Goal: Task Accomplishment & Management: Manage account settings

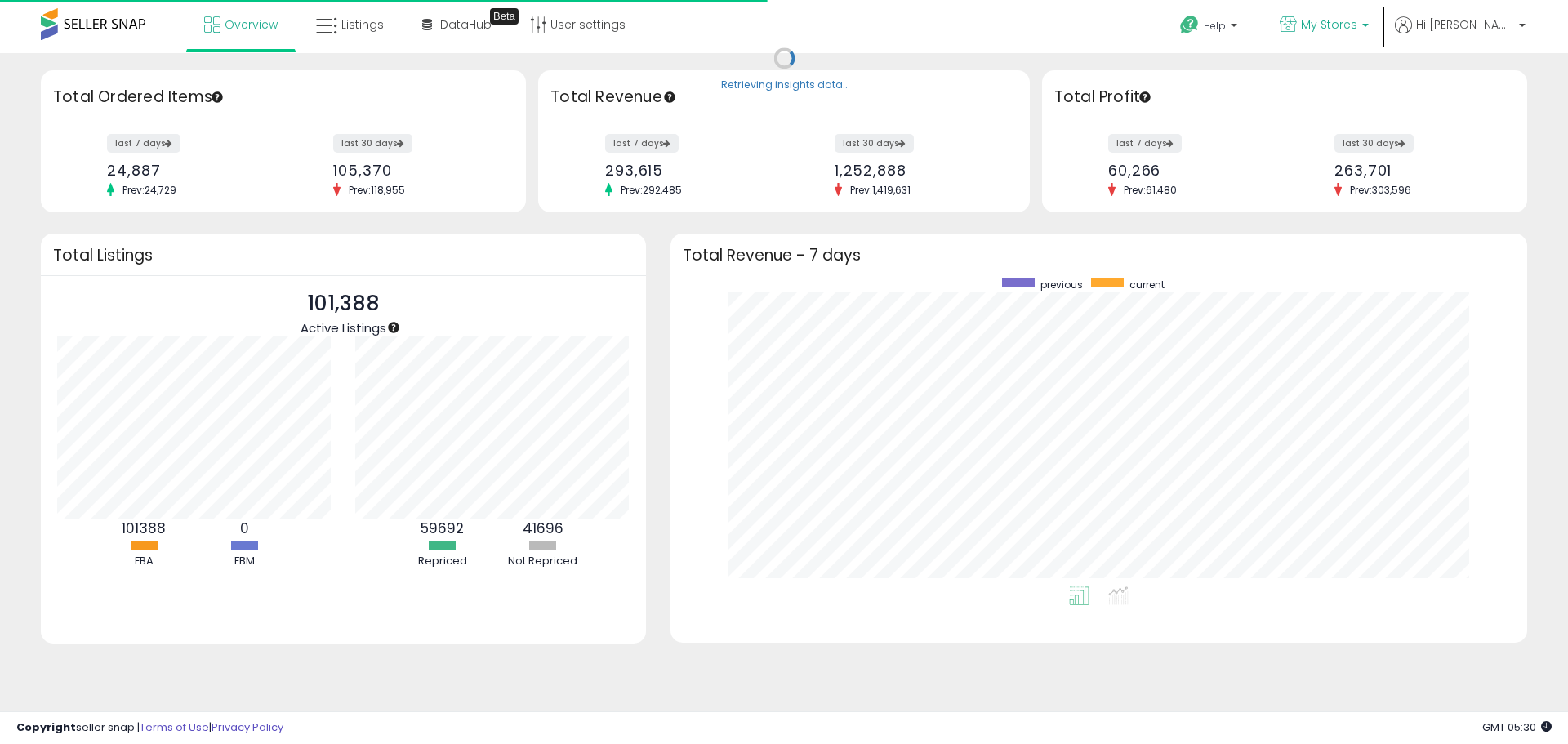
scroll to position [309, 824]
click at [1356, 32] on span "My Stores" at bounding box center [1330, 24] width 57 height 16
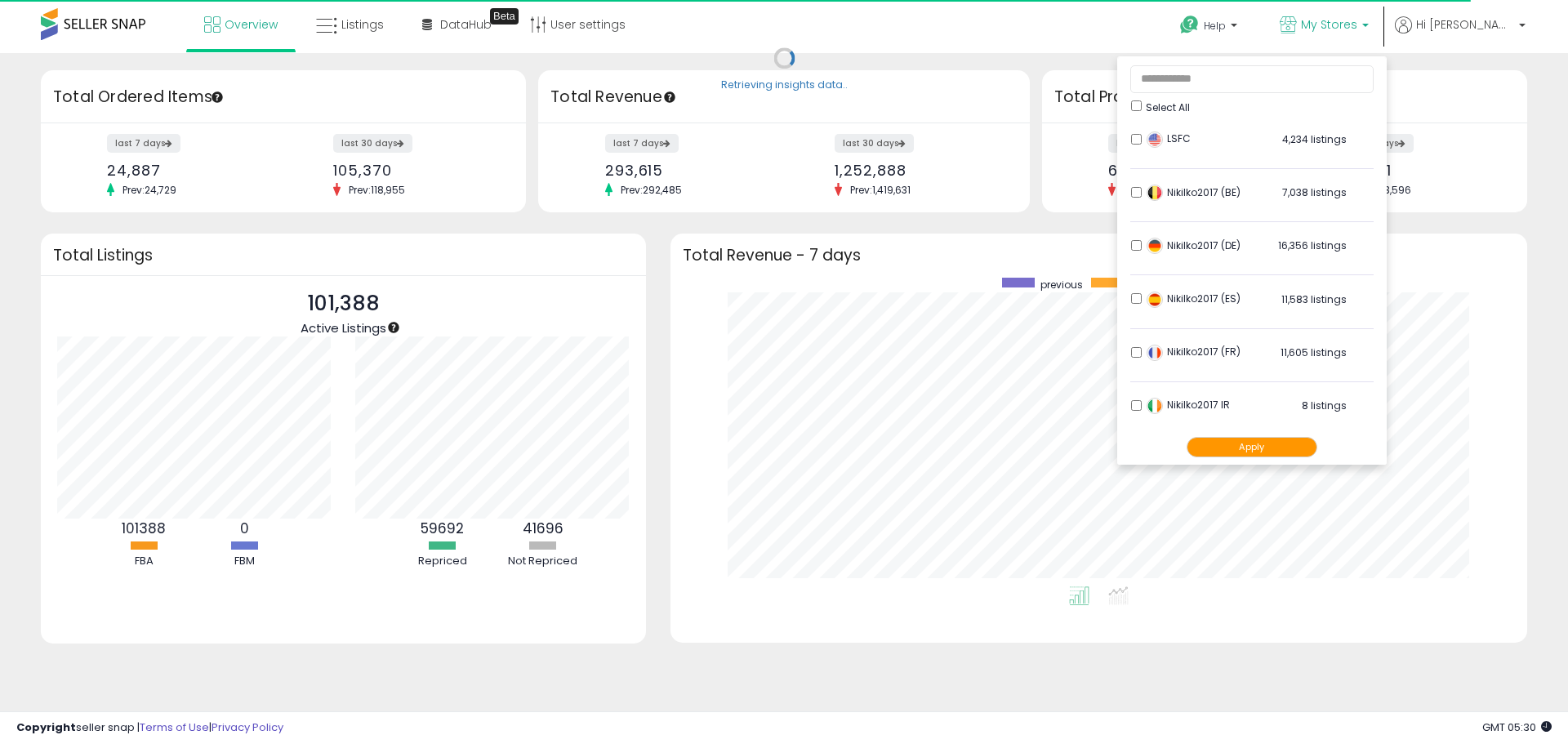
click at [1313, 445] on button "Apply" at bounding box center [1251, 447] width 131 height 21
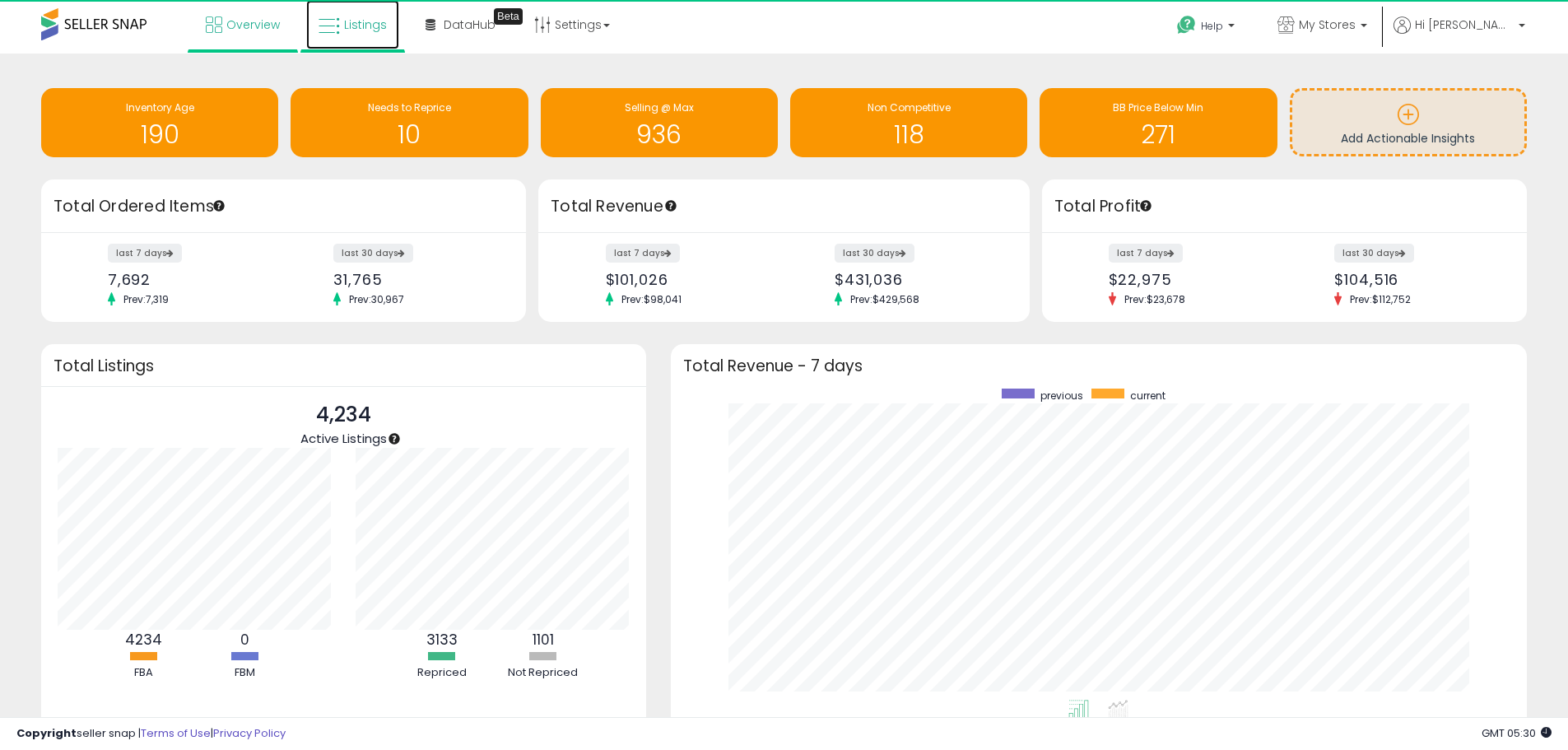
click at [352, 22] on span "Listings" at bounding box center [365, 24] width 43 height 16
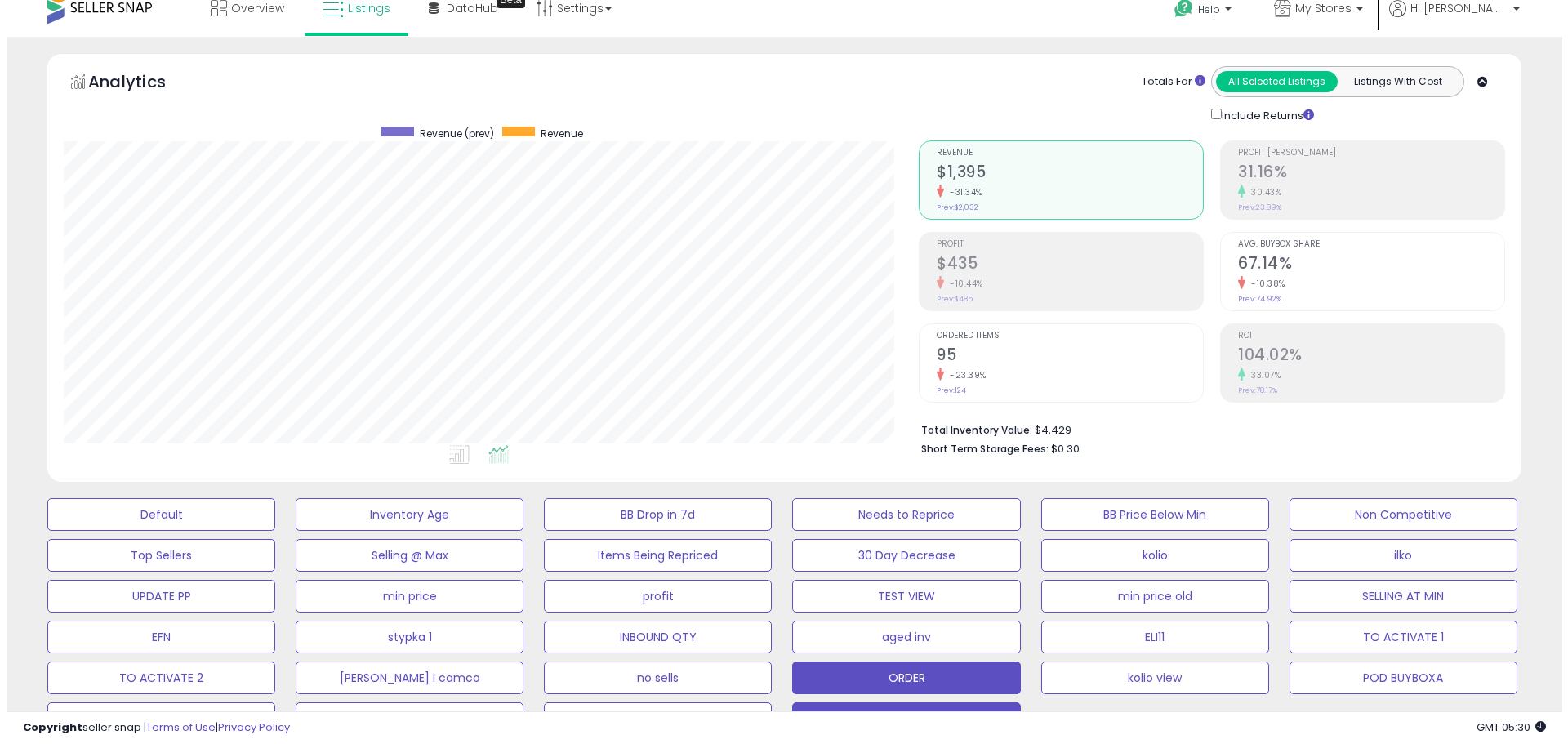
scroll to position [327, 0]
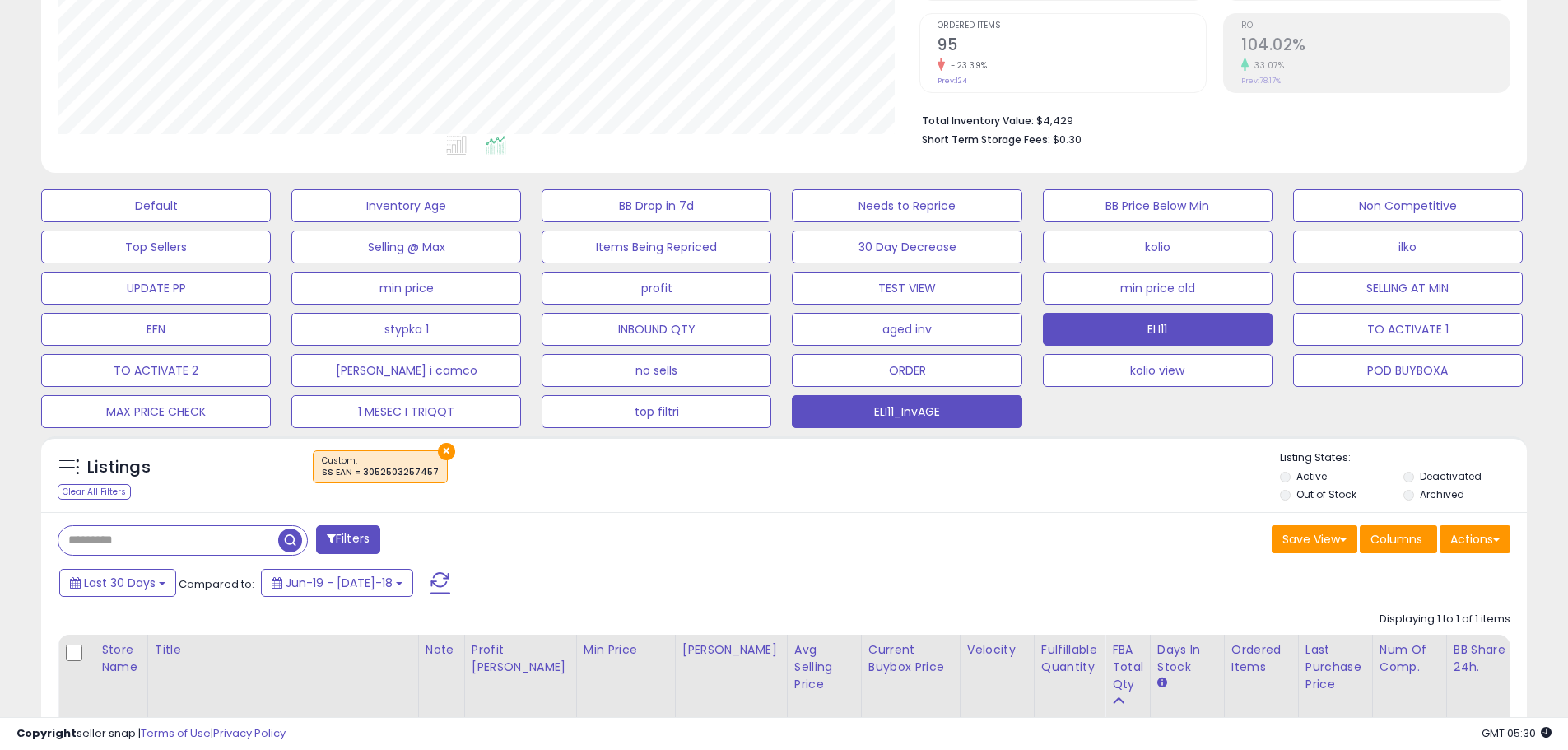
click at [271, 222] on button "ELI11" at bounding box center [156, 205] width 230 height 33
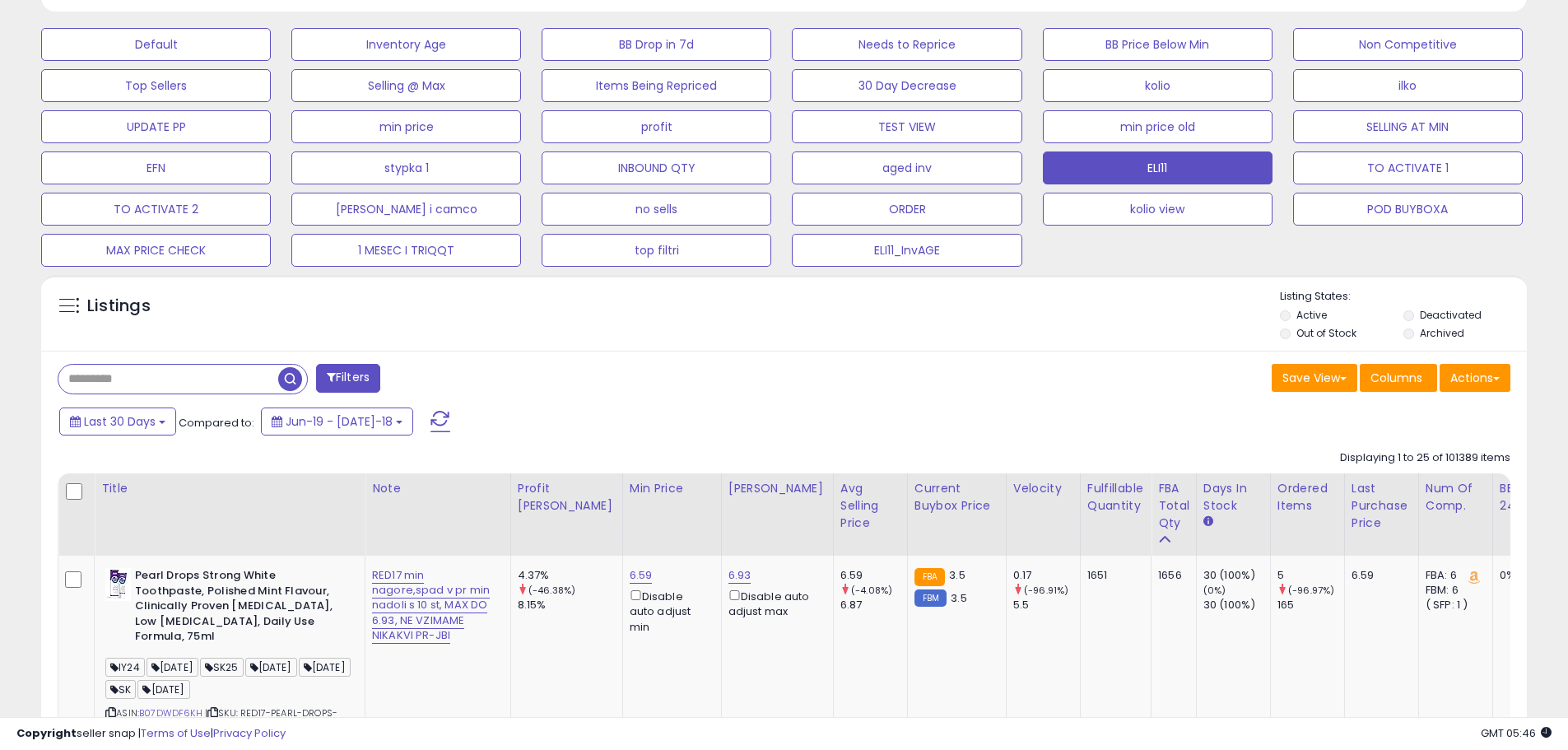
scroll to position [494, 0]
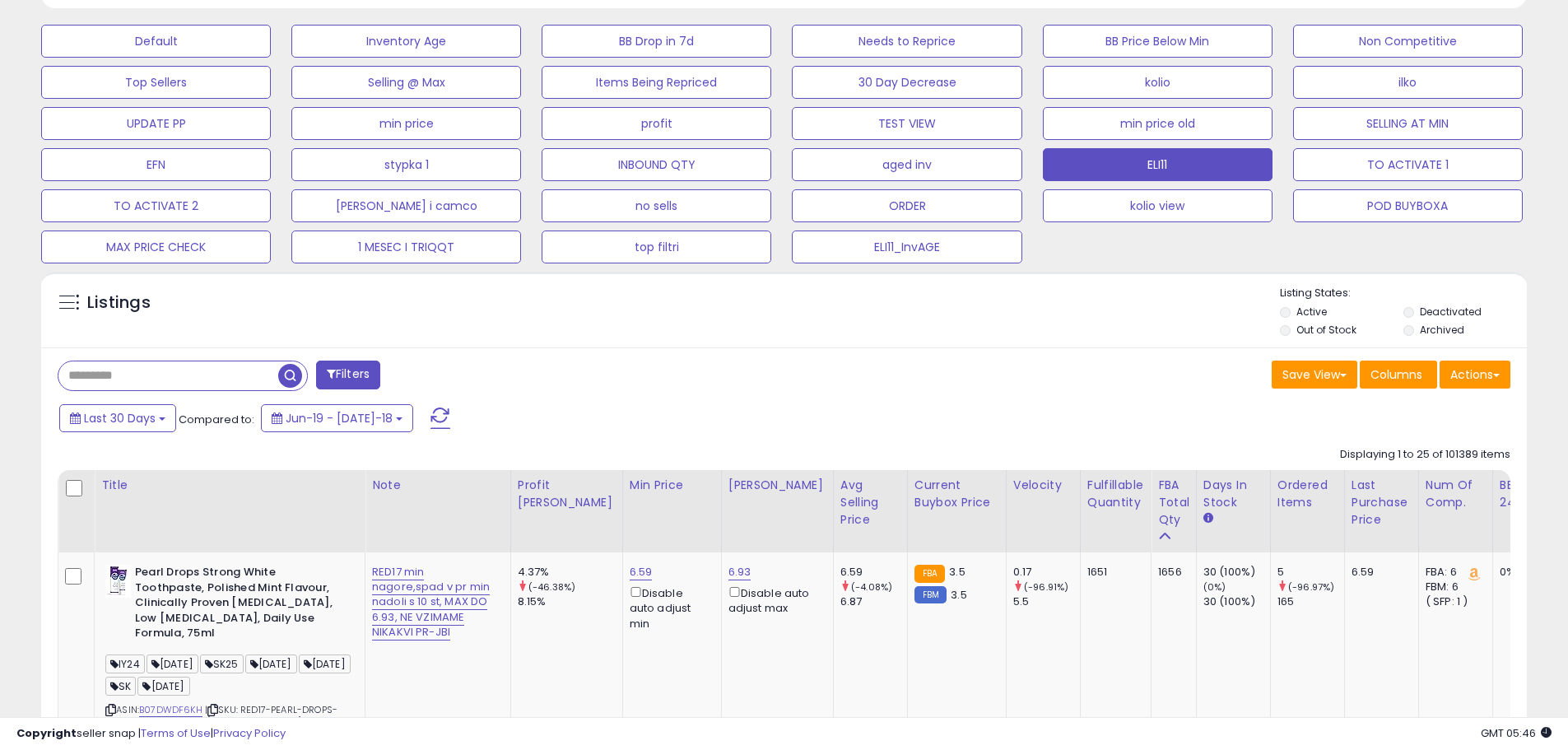
click at [106, 382] on input "text" at bounding box center [168, 375] width 219 height 28
type input "********"
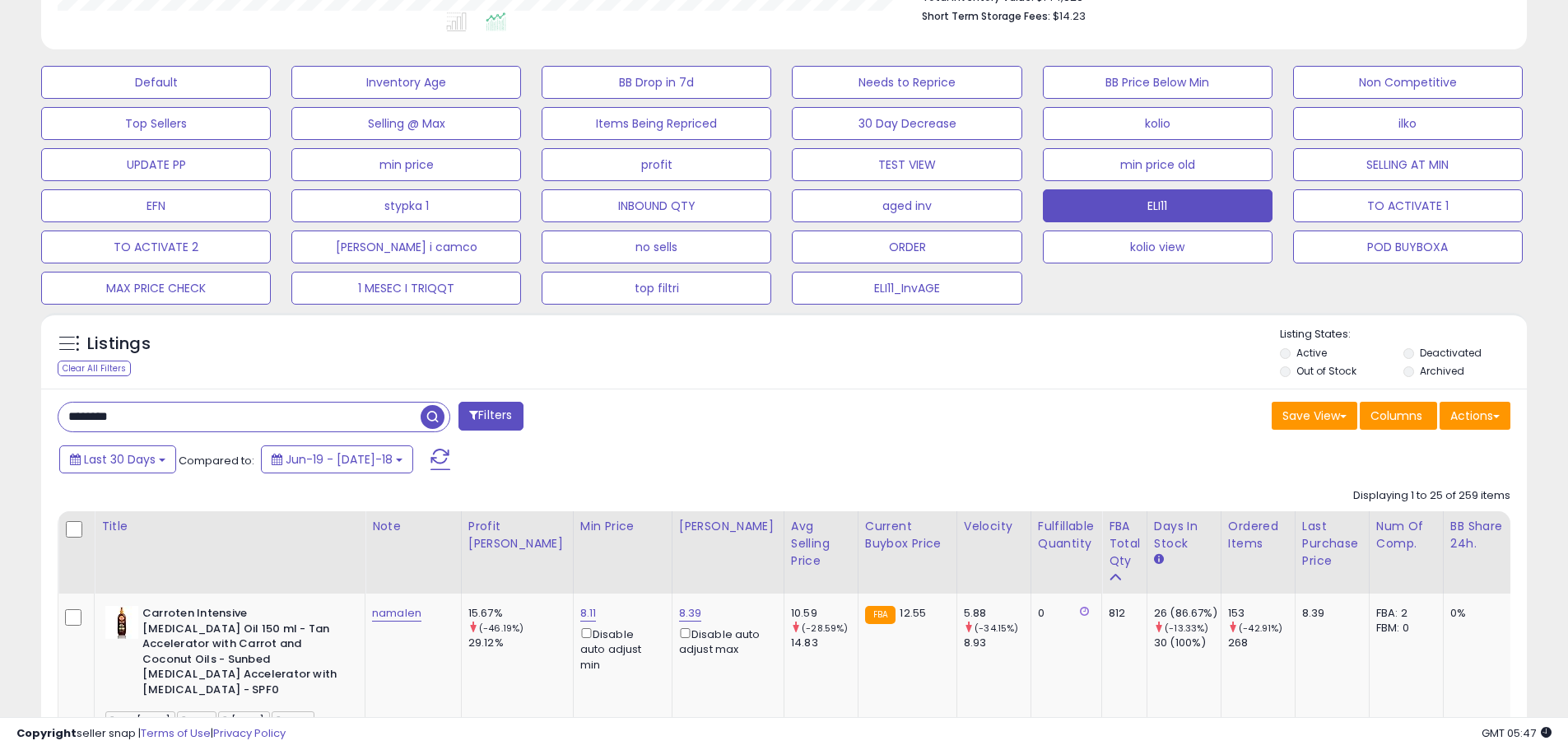
scroll to position [337, 861]
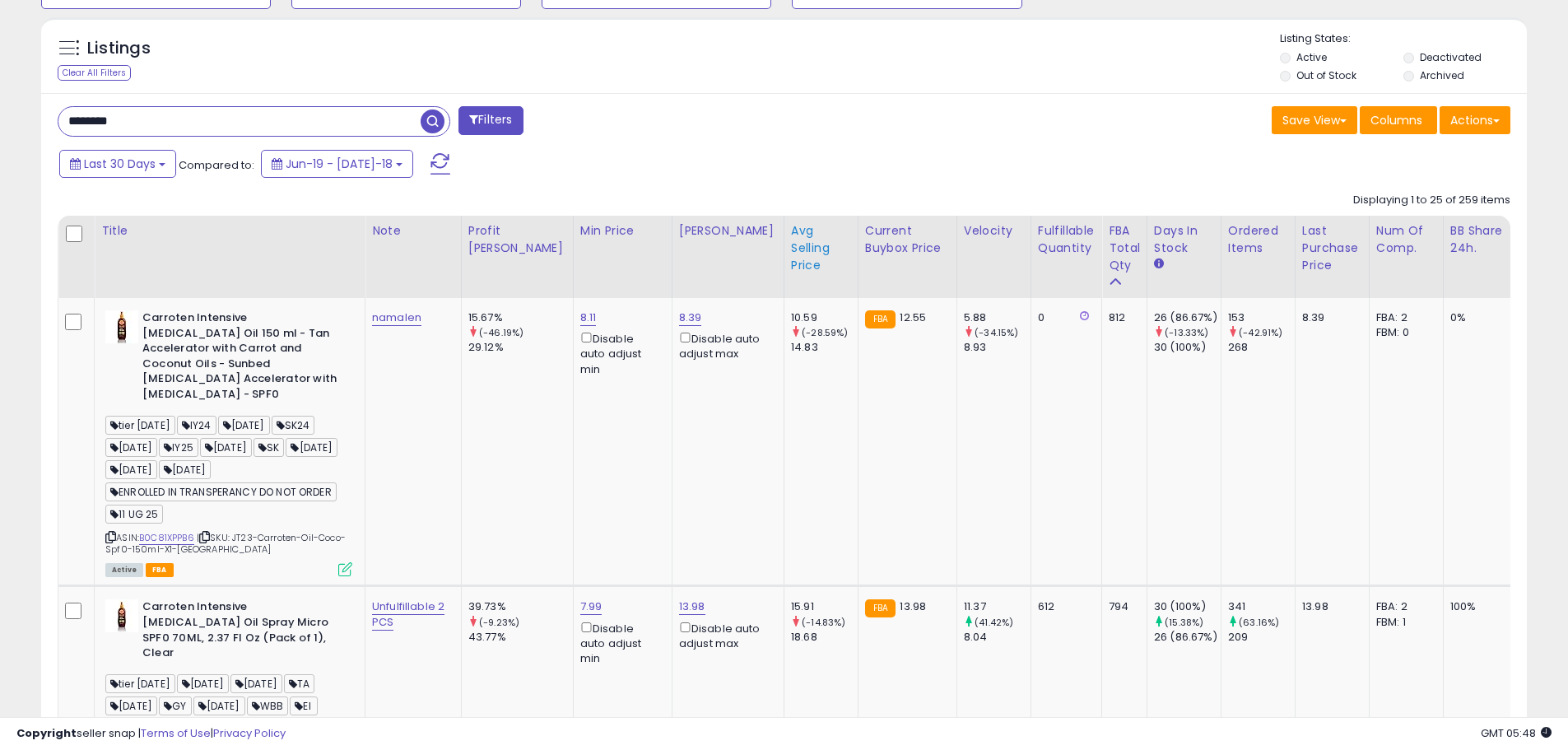
scroll to position [781, 0]
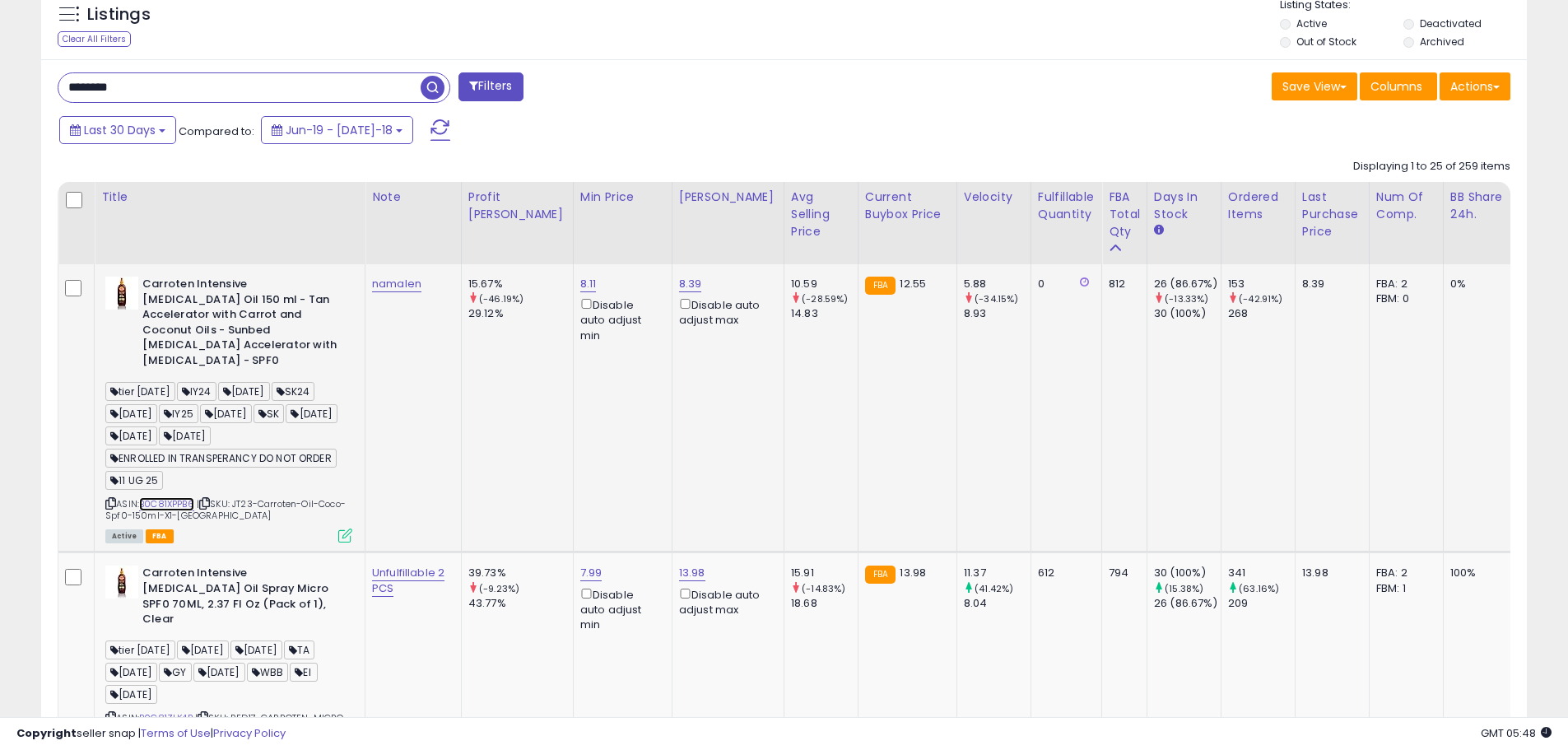
click at [195, 497] on link "B0C81XPPB6" at bounding box center [166, 503] width 55 height 14
drag, startPoint x: 399, startPoint y: 576, endPoint x: 369, endPoint y: 555, distance: 36.6
click at [369, 555] on td "Unfulfillable 2 PCS" at bounding box center [413, 659] width 96 height 214
copy link "Unfulfillable 2 PCS"
click at [400, 290] on link "namalen" at bounding box center [397, 283] width 49 height 16
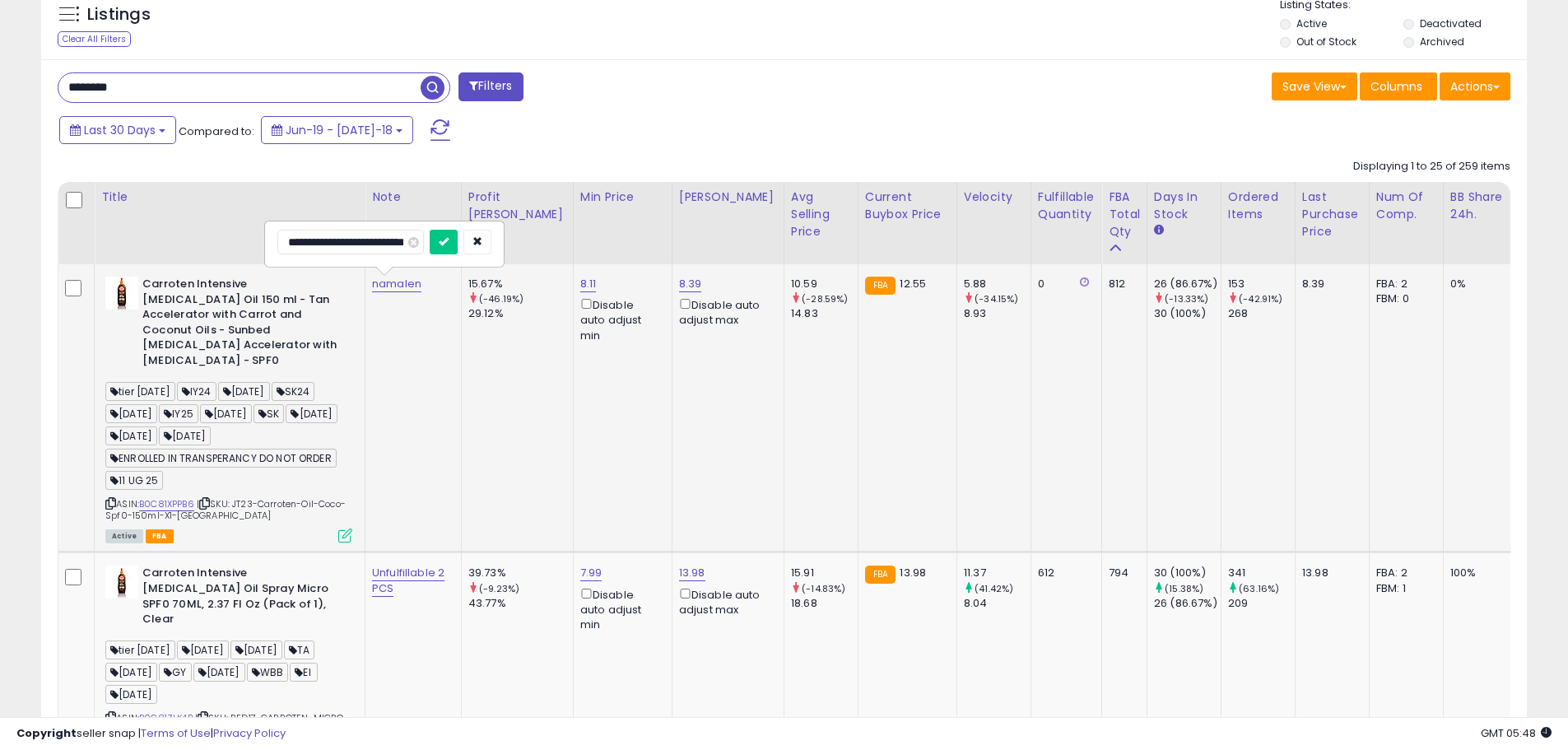
scroll to position [0, 12]
click at [400, 240] on input "**********" at bounding box center [363, 242] width 171 height 25
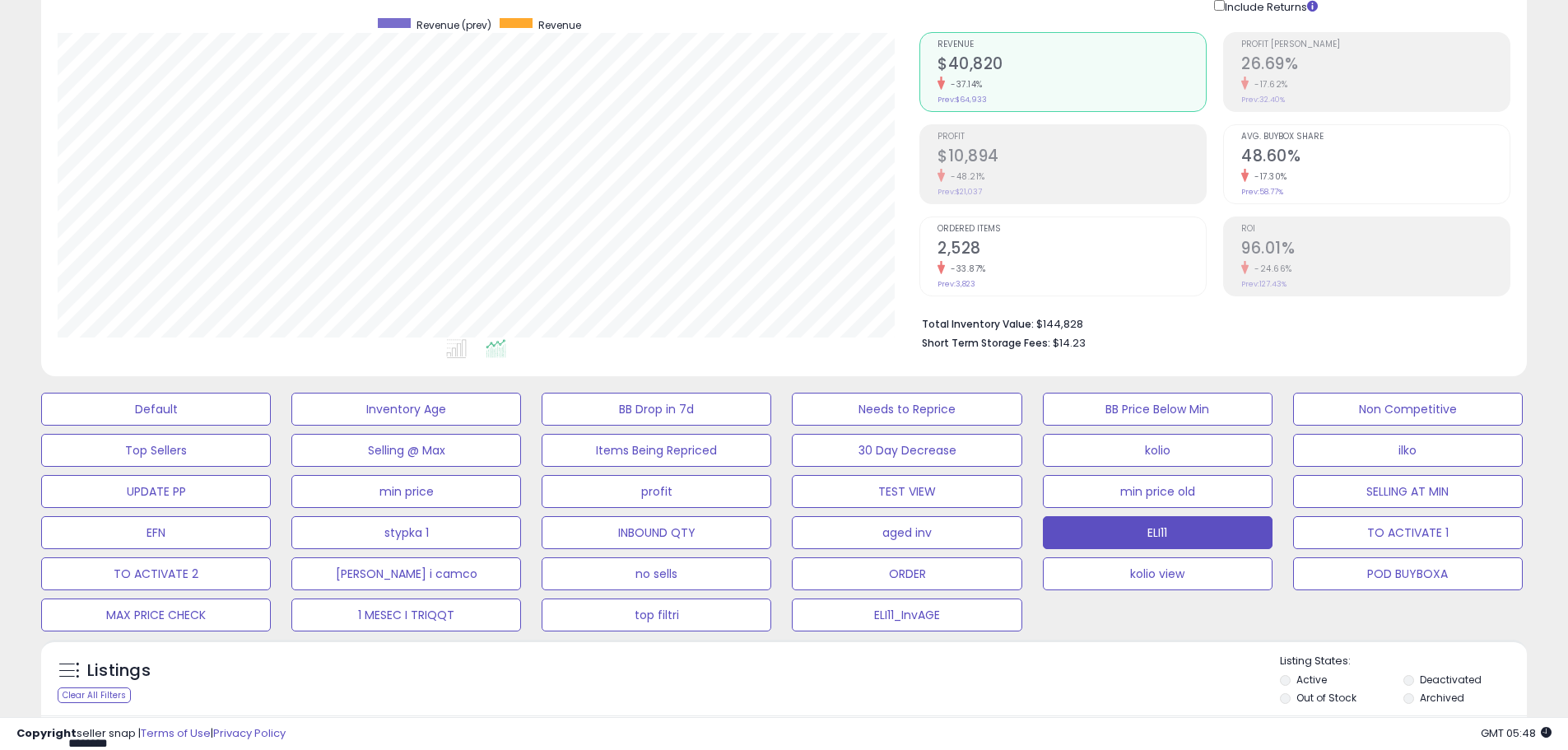
scroll to position [702, 0]
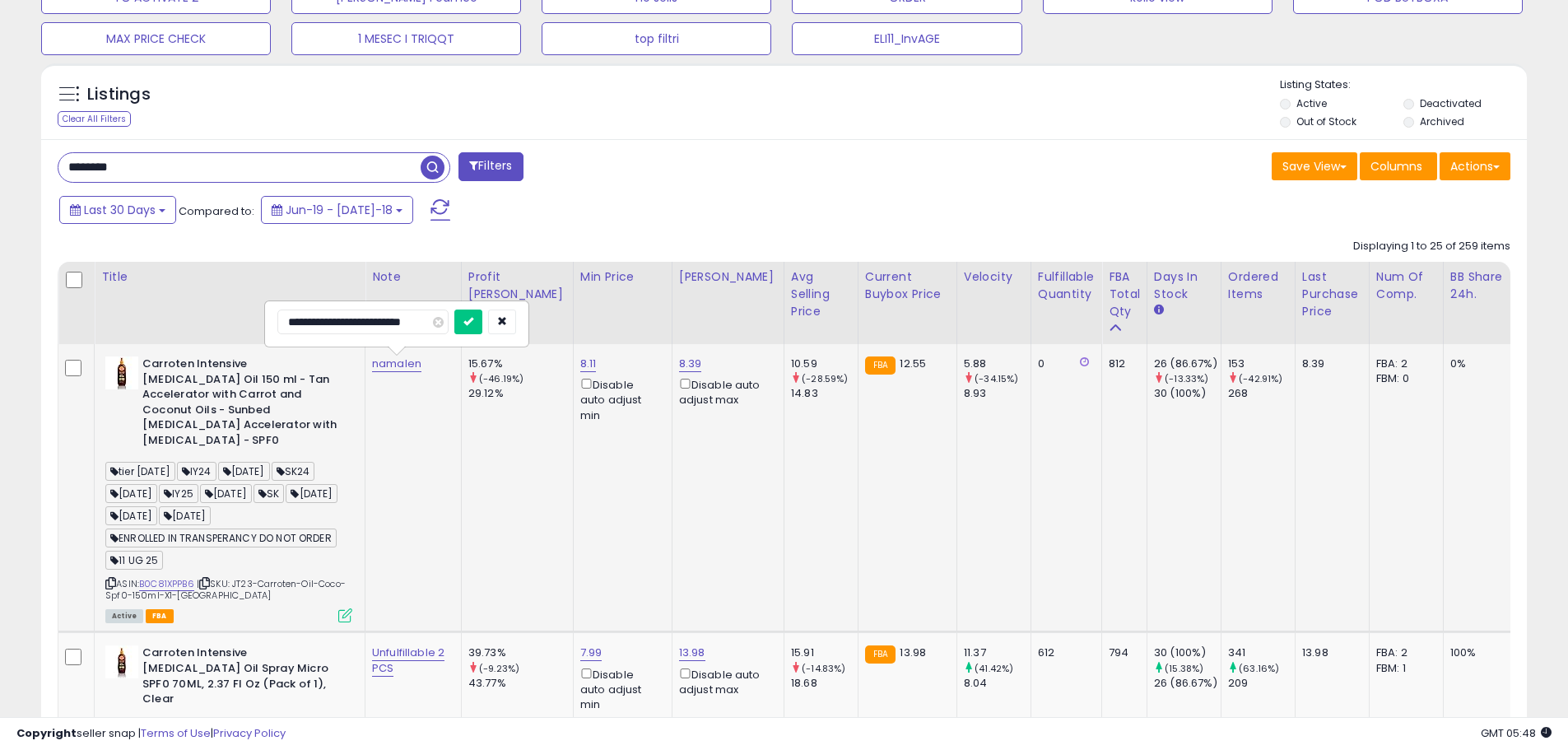
click at [403, 324] on input "**********" at bounding box center [363, 322] width 171 height 25
click at [404, 322] on input "**********" at bounding box center [363, 322] width 171 height 25
type input "**********"
click at [463, 322] on icon "submit" at bounding box center [468, 321] width 9 height 9
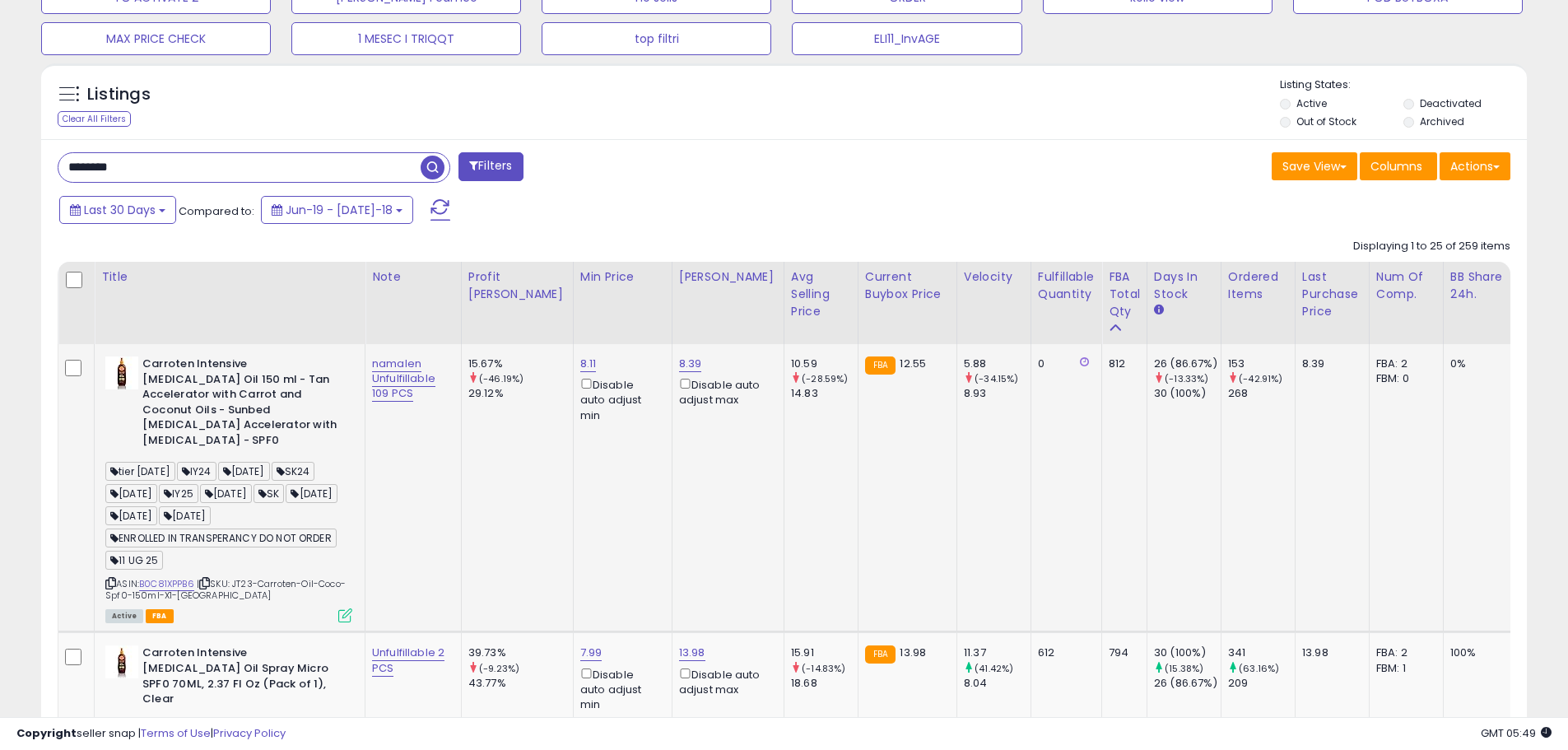
click at [576, 456] on td "8.11 Disable auto adjust min" at bounding box center [622, 487] width 99 height 288
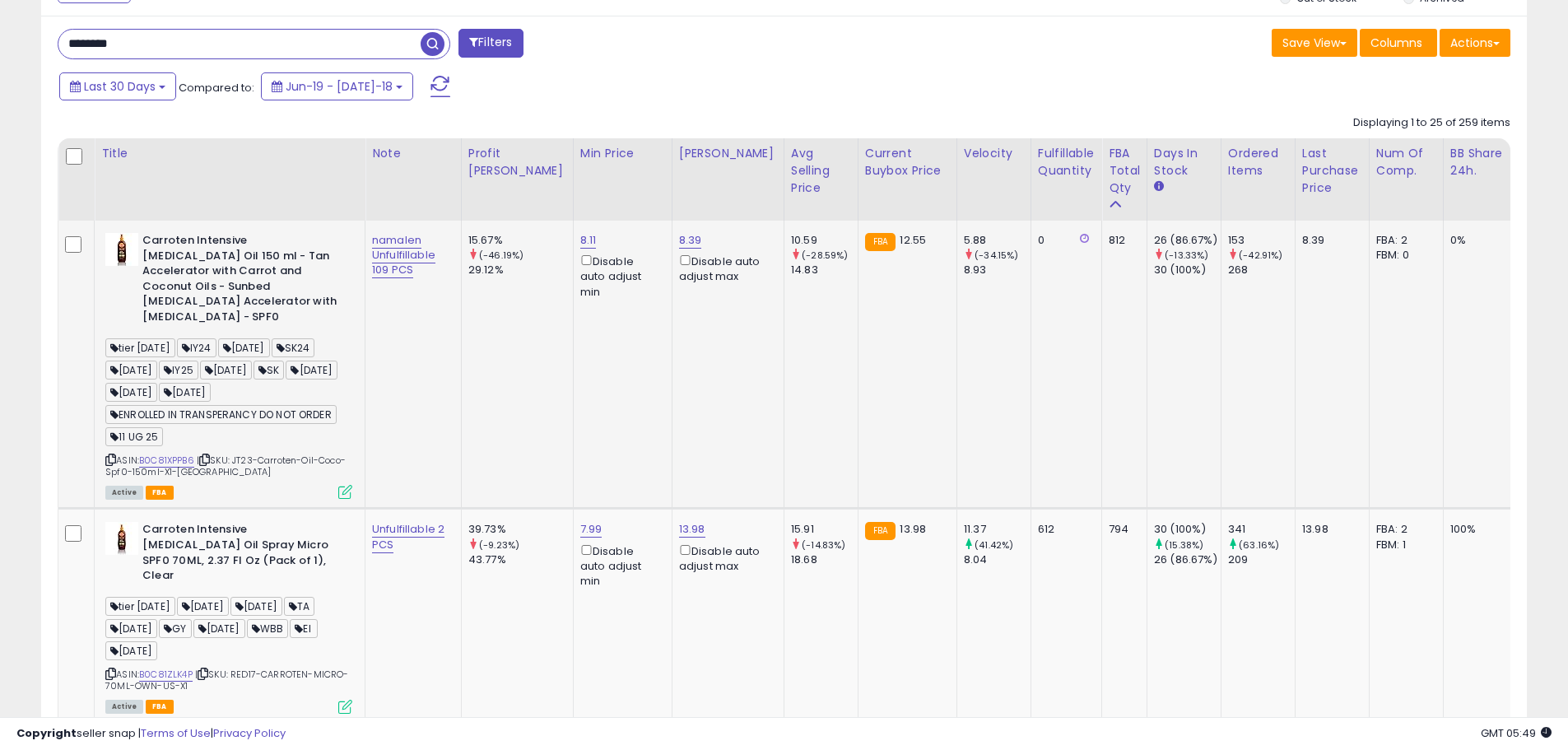
scroll to position [867, 0]
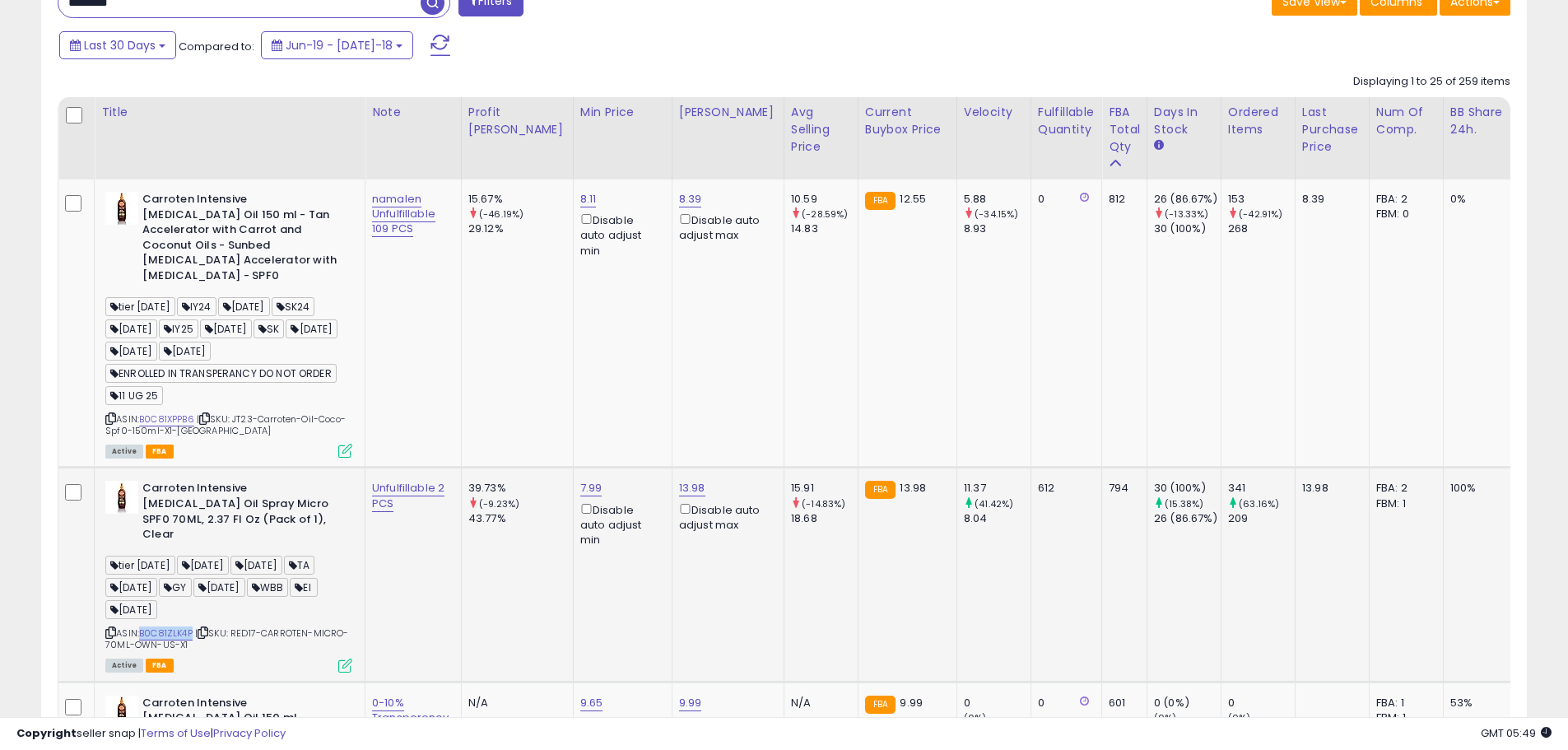
drag, startPoint x: 195, startPoint y: 598, endPoint x: 145, endPoint y: 596, distance: 50.0
click at [145, 596] on div "ASIN: B0C81ZLK4P | SKU: RED17-CARROTEN-MICRO-70ML-OWN-US-X1 Active FBA" at bounding box center [229, 574] width 247 height 189
copy link "B0C81ZLK4P"
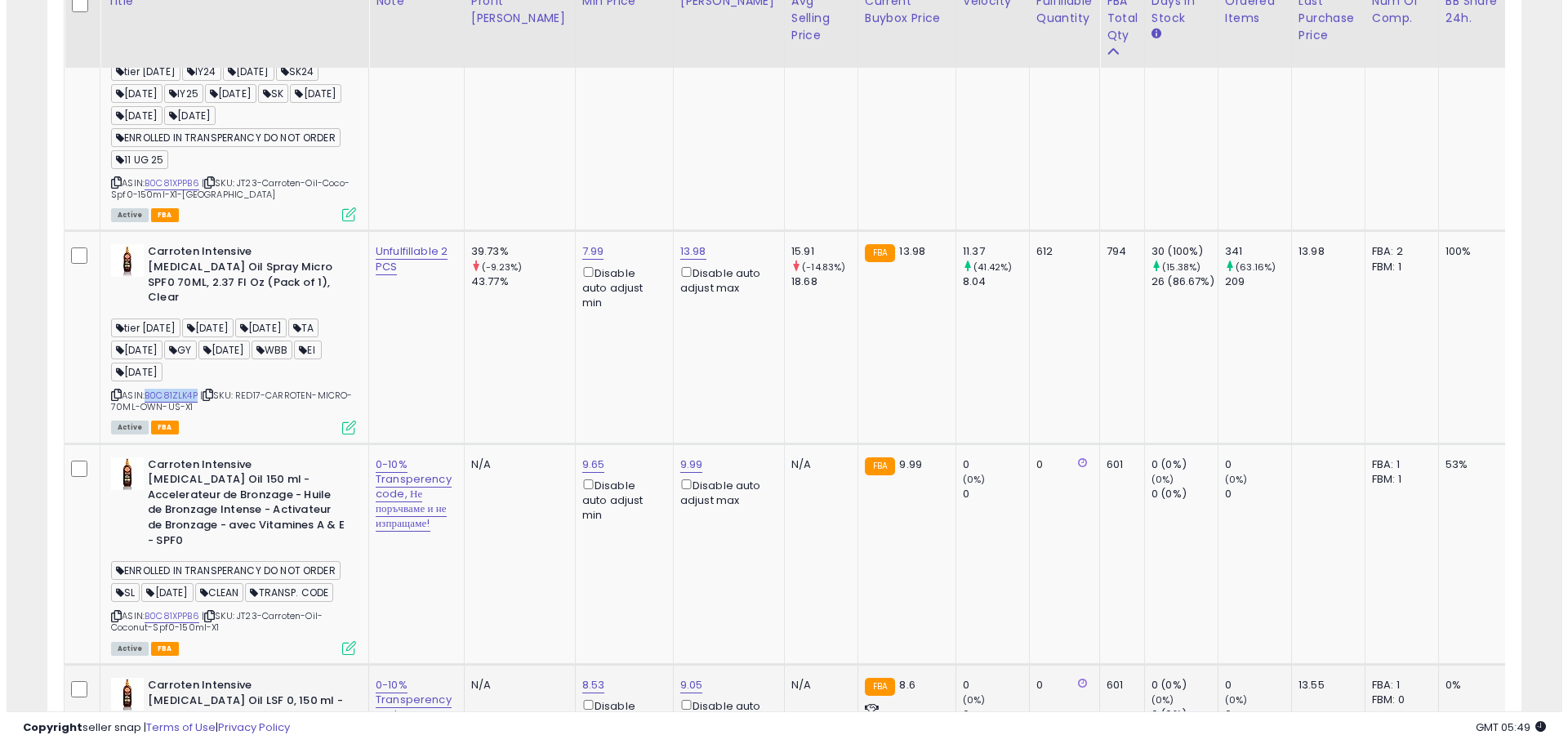
scroll to position [1105, 0]
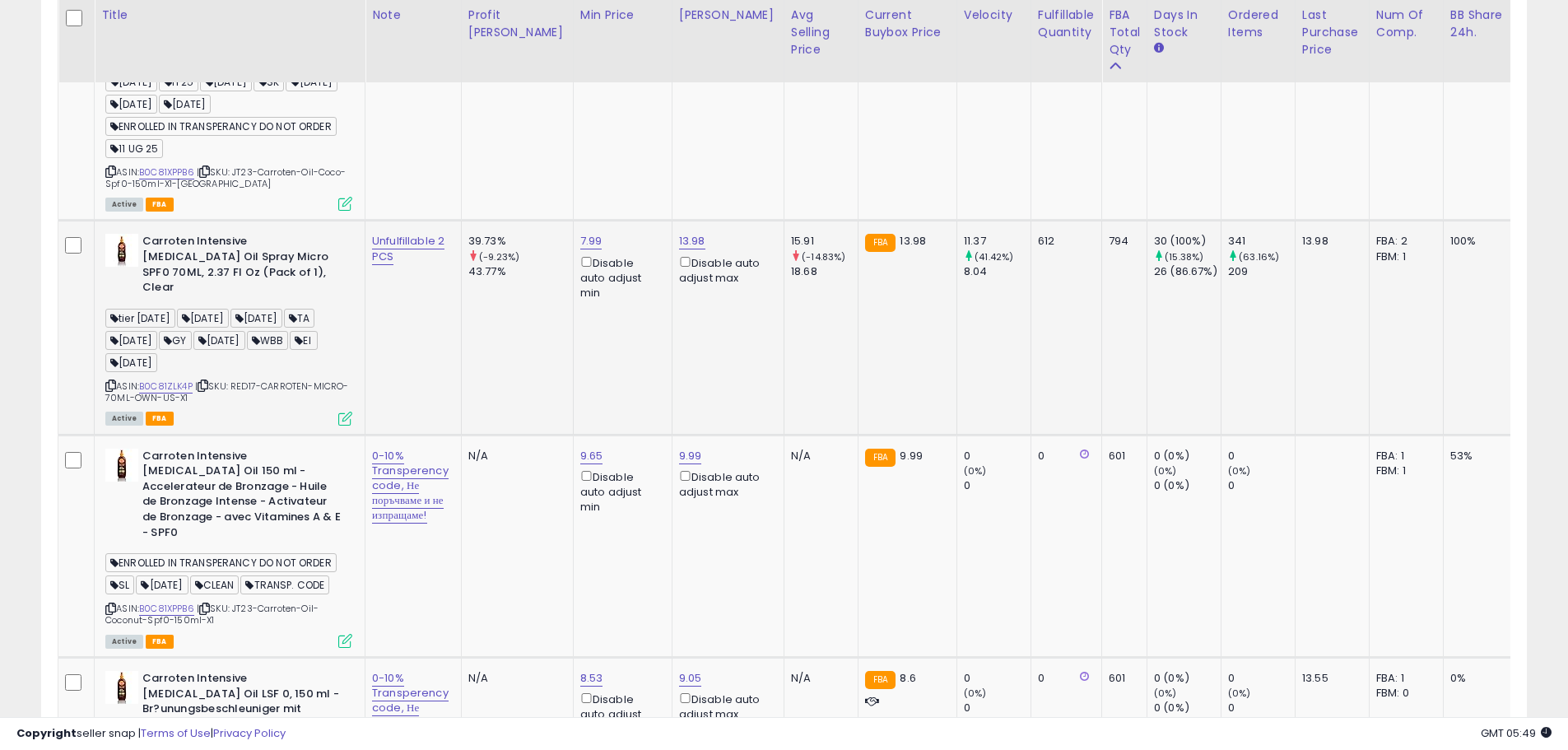
click at [344, 411] on icon at bounding box center [345, 418] width 14 height 14
drag, startPoint x: 198, startPoint y: 579, endPoint x: 145, endPoint y: 576, distance: 53.1
click at [145, 576] on div "ASIN: B0C81XPPB6 | SKU: JT23-Carroten-Oil-Coconut-Spf0-150ml-X1 Active FBA" at bounding box center [229, 547] width 247 height 197
copy link "B0C81XPPB6"
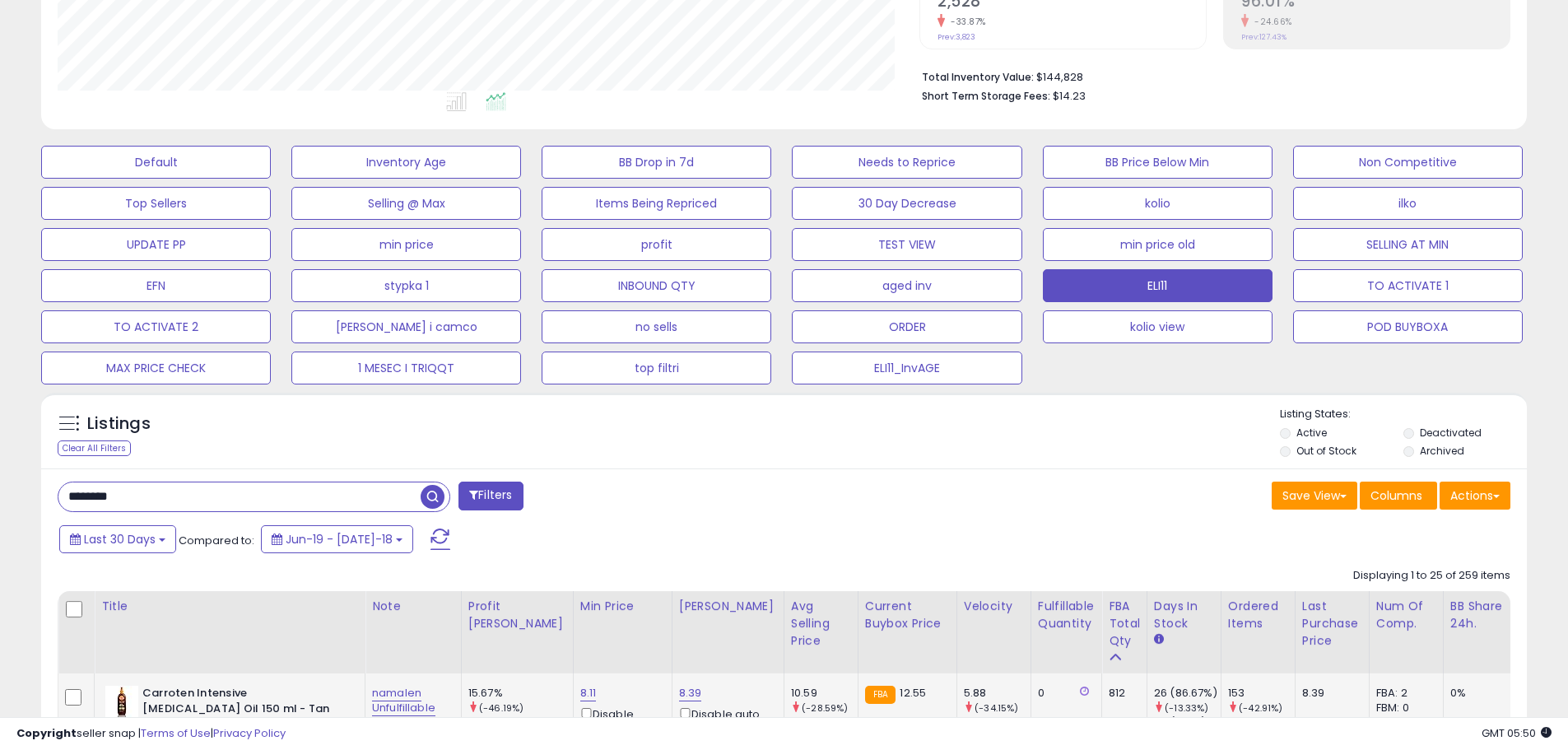
scroll to position [784, 0]
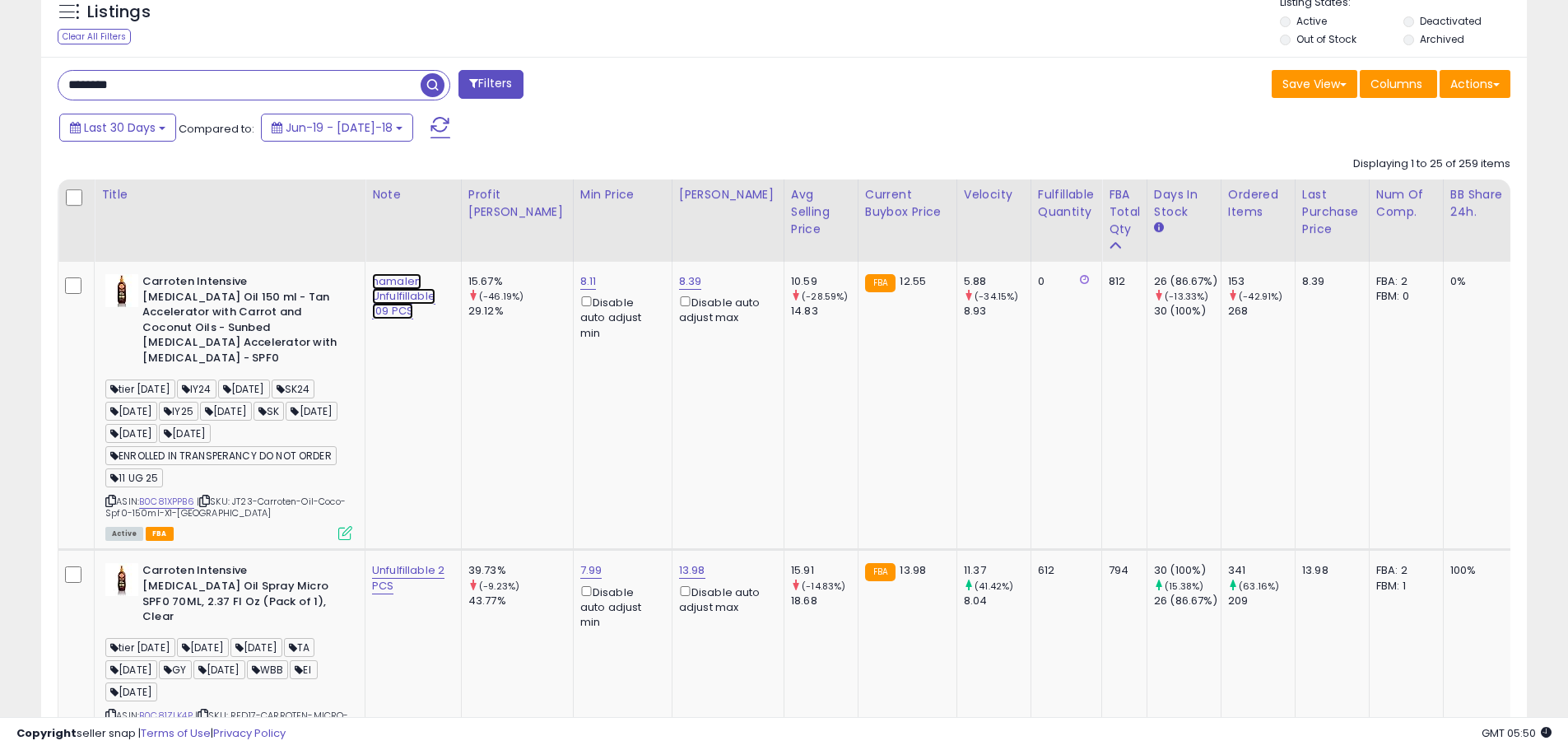
click at [405, 306] on link "namalen Unfulfillable 109 PCS" at bounding box center [404, 296] width 64 height 47
drag, startPoint x: 323, startPoint y: 235, endPoint x: 469, endPoint y: 240, distance: 146.1
click at [469, 240] on div "**********" at bounding box center [404, 241] width 238 height 28
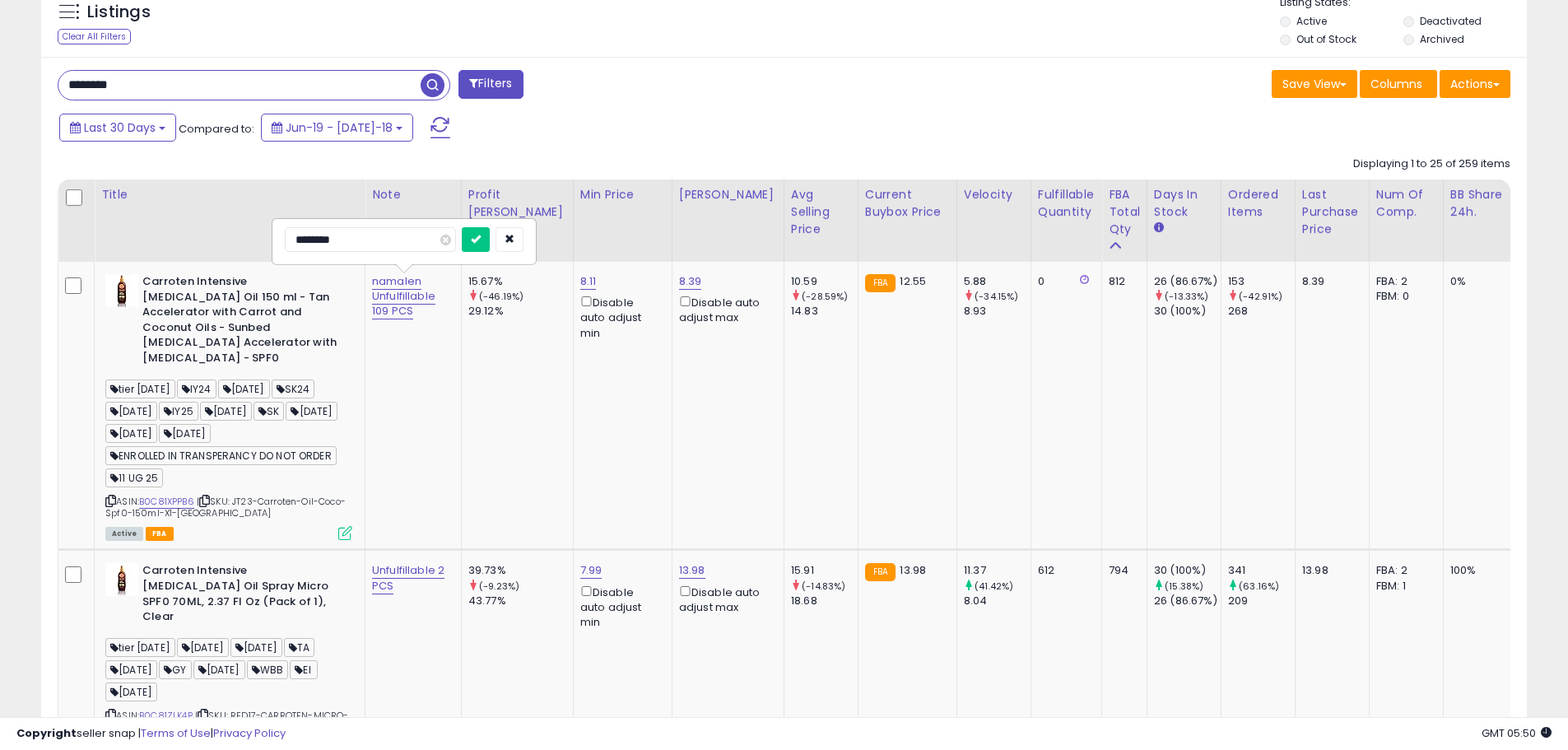
type input "*******"
click at [476, 234] on icon "submit" at bounding box center [476, 238] width 9 height 9
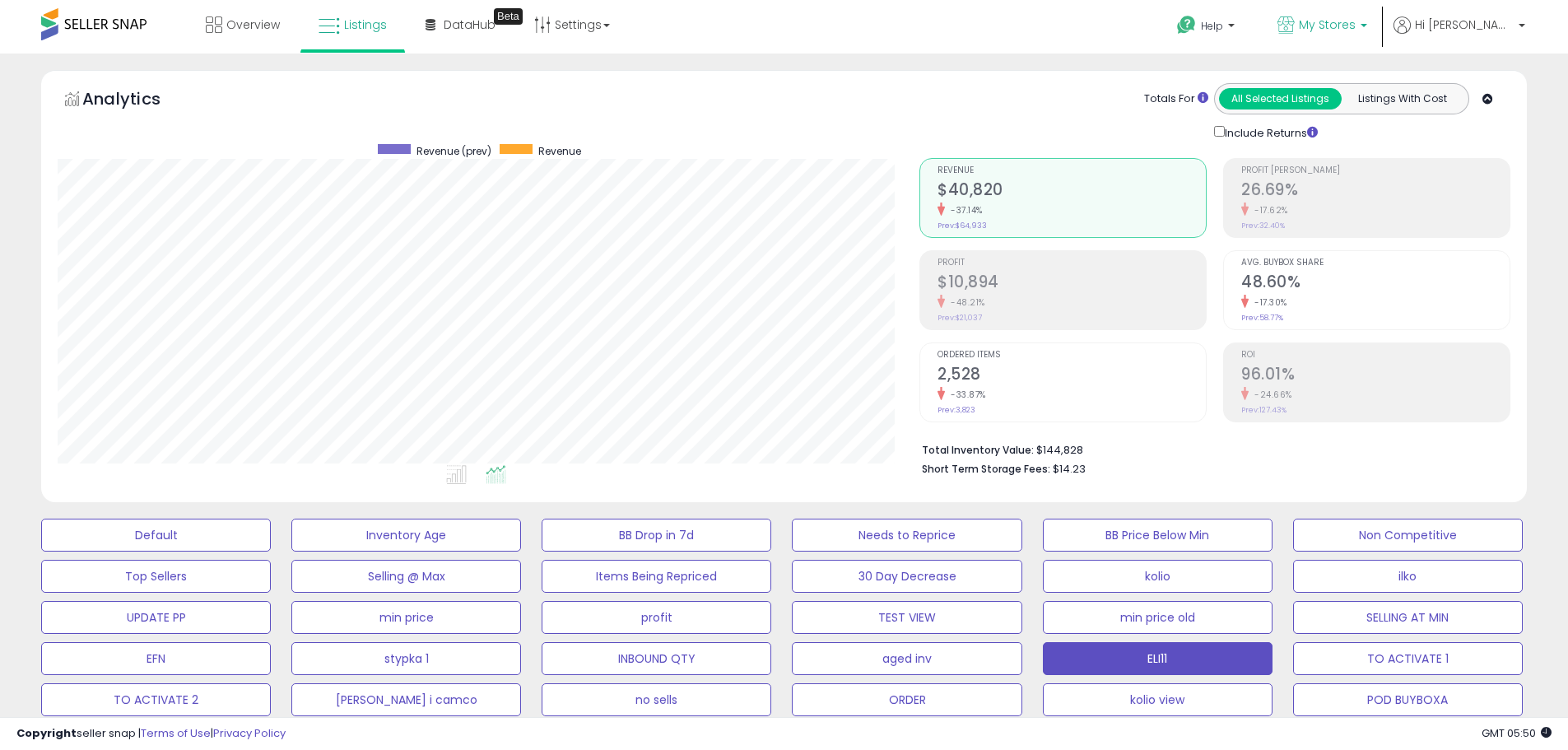
click at [1368, 27] on p "My Stores" at bounding box center [1322, 27] width 89 height 21
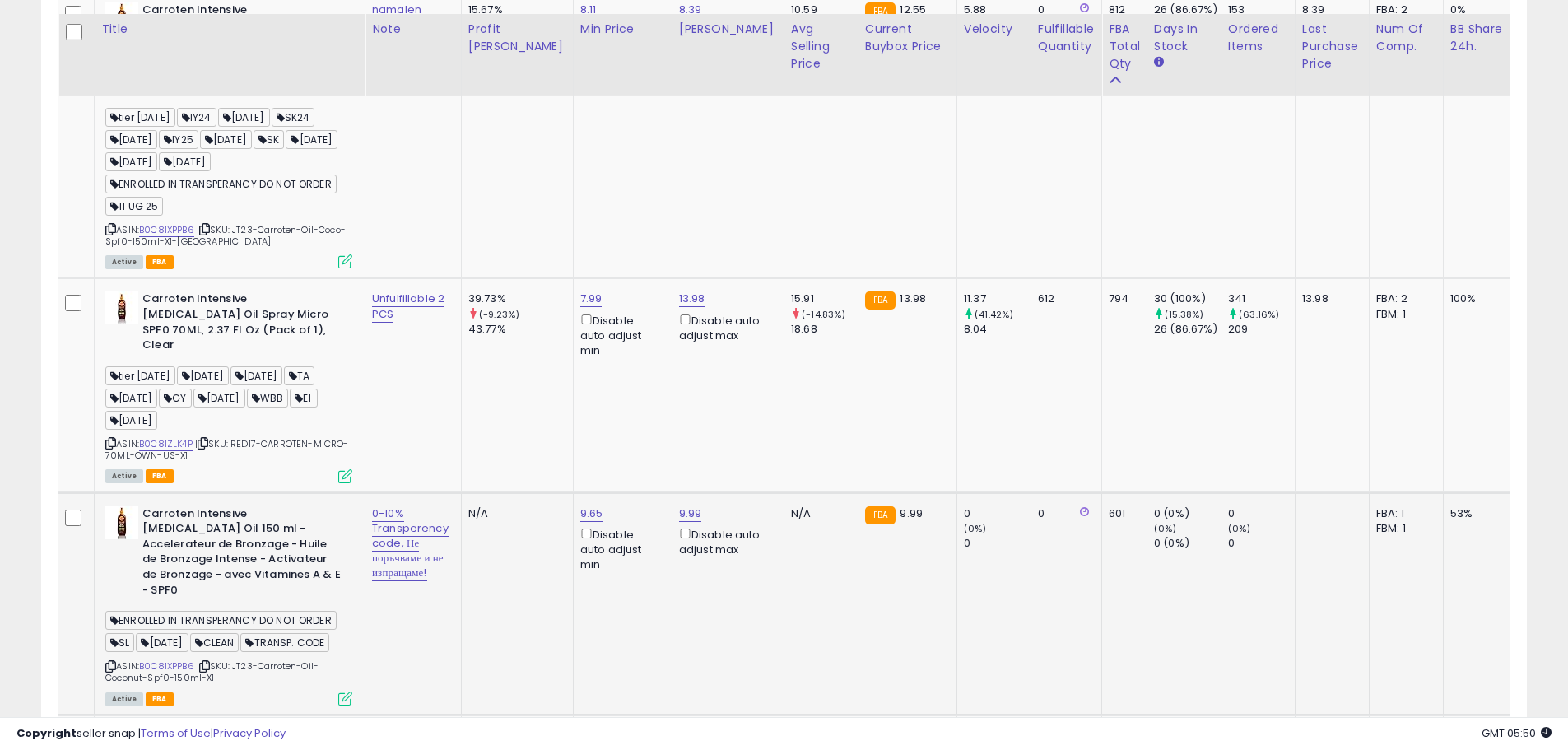
scroll to position [1070, 0]
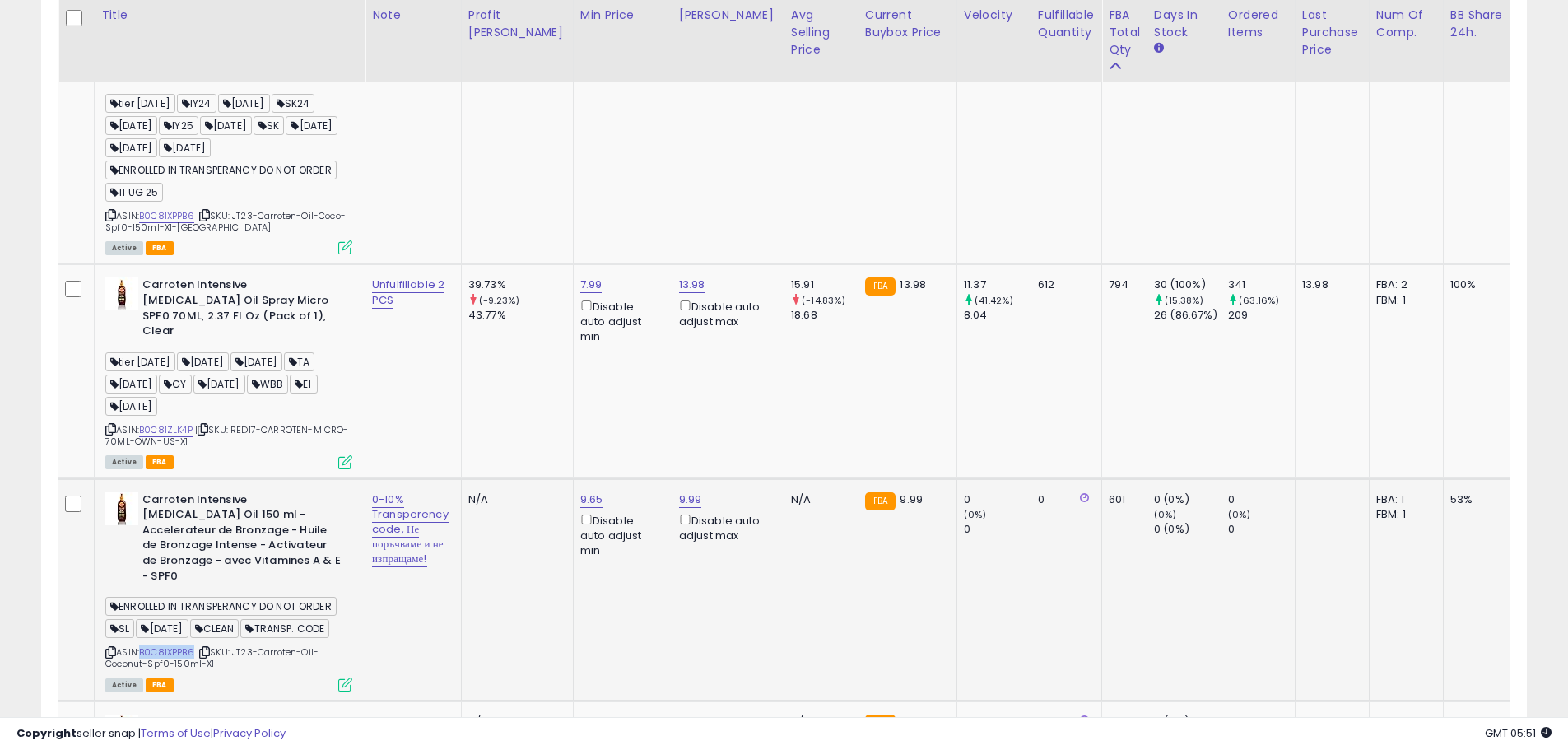
drag, startPoint x: 198, startPoint y: 627, endPoint x: 143, endPoint y: 627, distance: 55.0
click at [143, 627] on div "ASIN: B0C81XPPB6 | SKU: JT23-Carroten-Oil-Coconut-Spf0-150ml-X1 Active FBA" at bounding box center [229, 591] width 247 height 197
copy link "B0C81XPPB6"
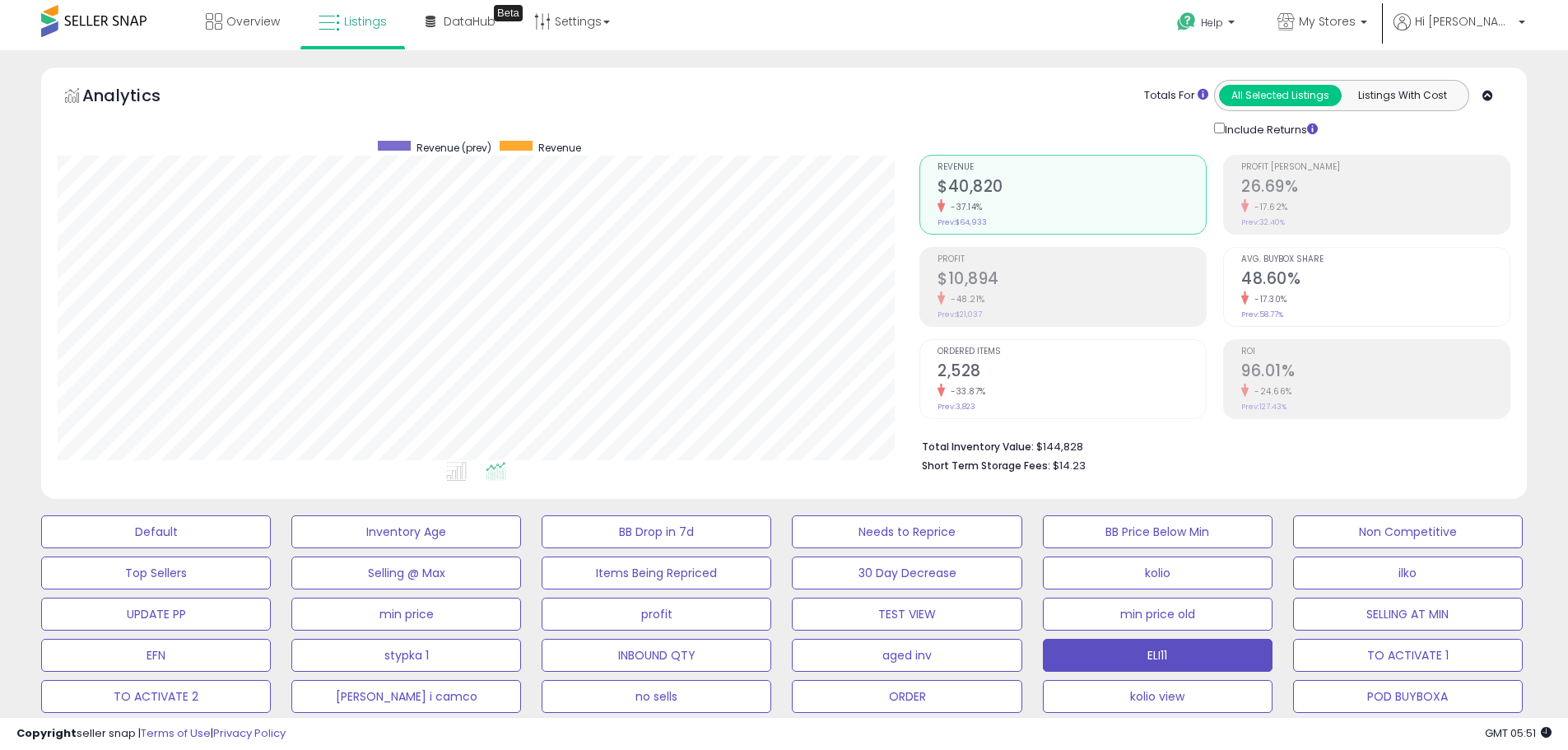
scroll to position [0, 0]
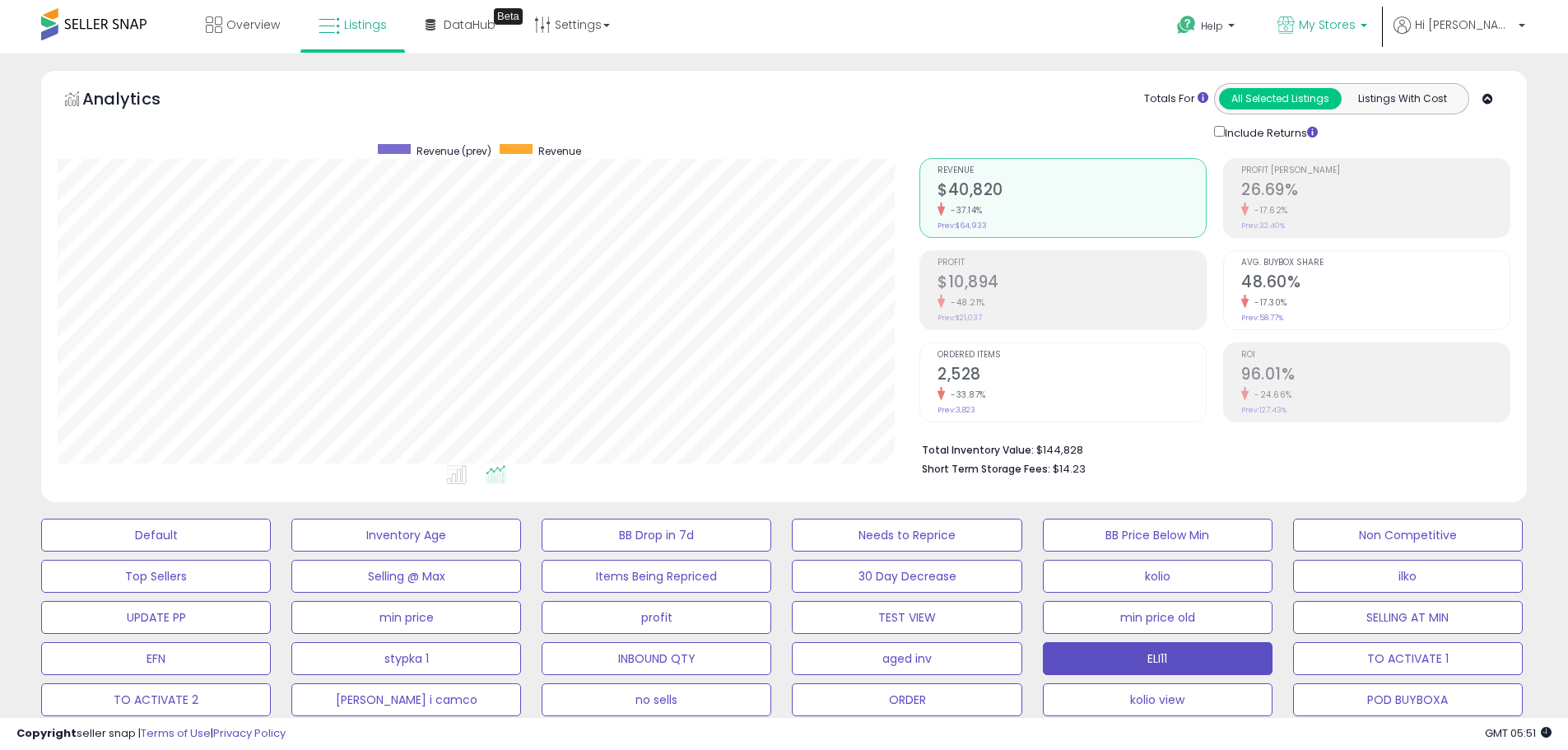
click at [1355, 22] on span "My Stores" at bounding box center [1328, 24] width 57 height 16
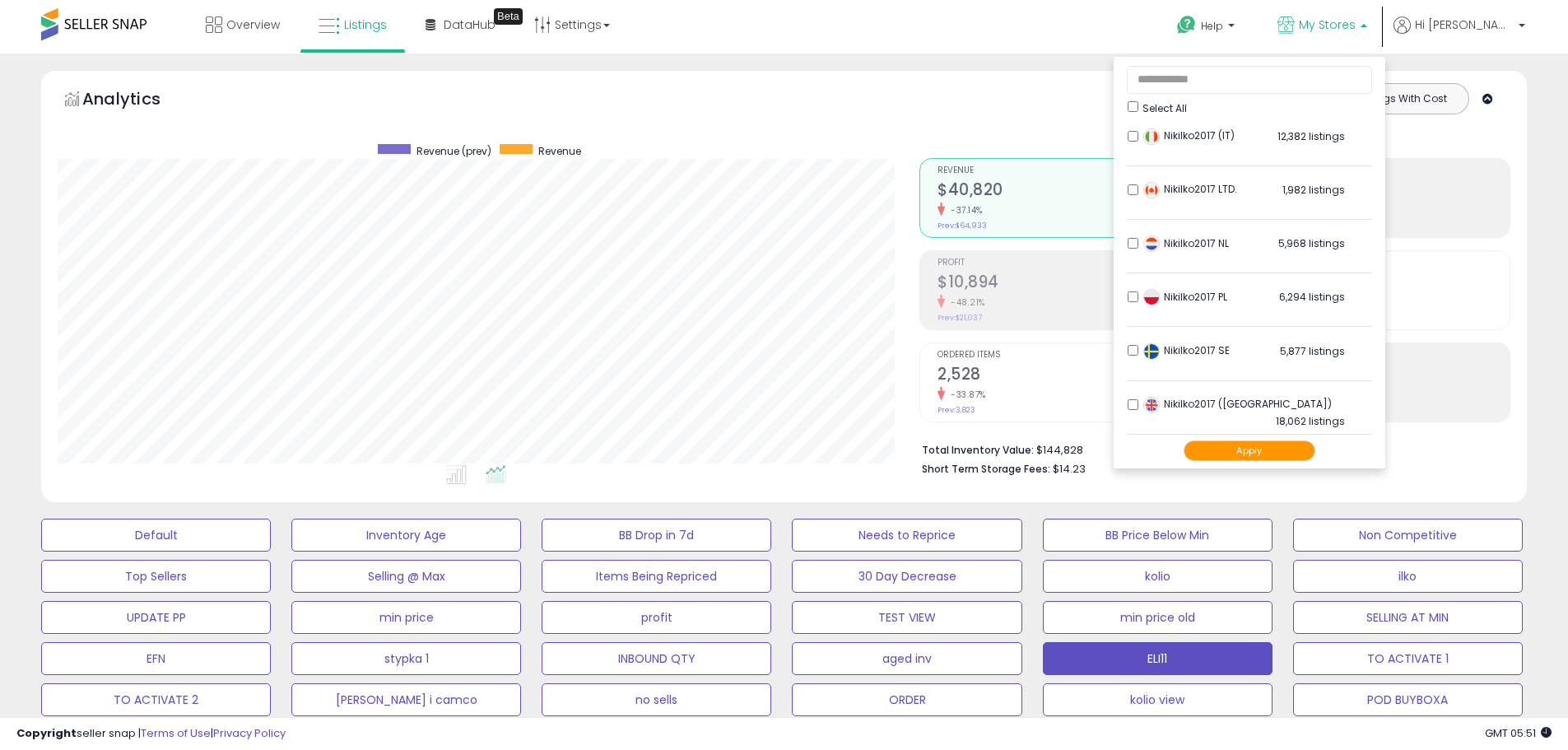
click at [1187, 111] on span "Select All" at bounding box center [1164, 108] width 45 height 14
click at [1256, 449] on button "Apply" at bounding box center [1249, 451] width 132 height 21
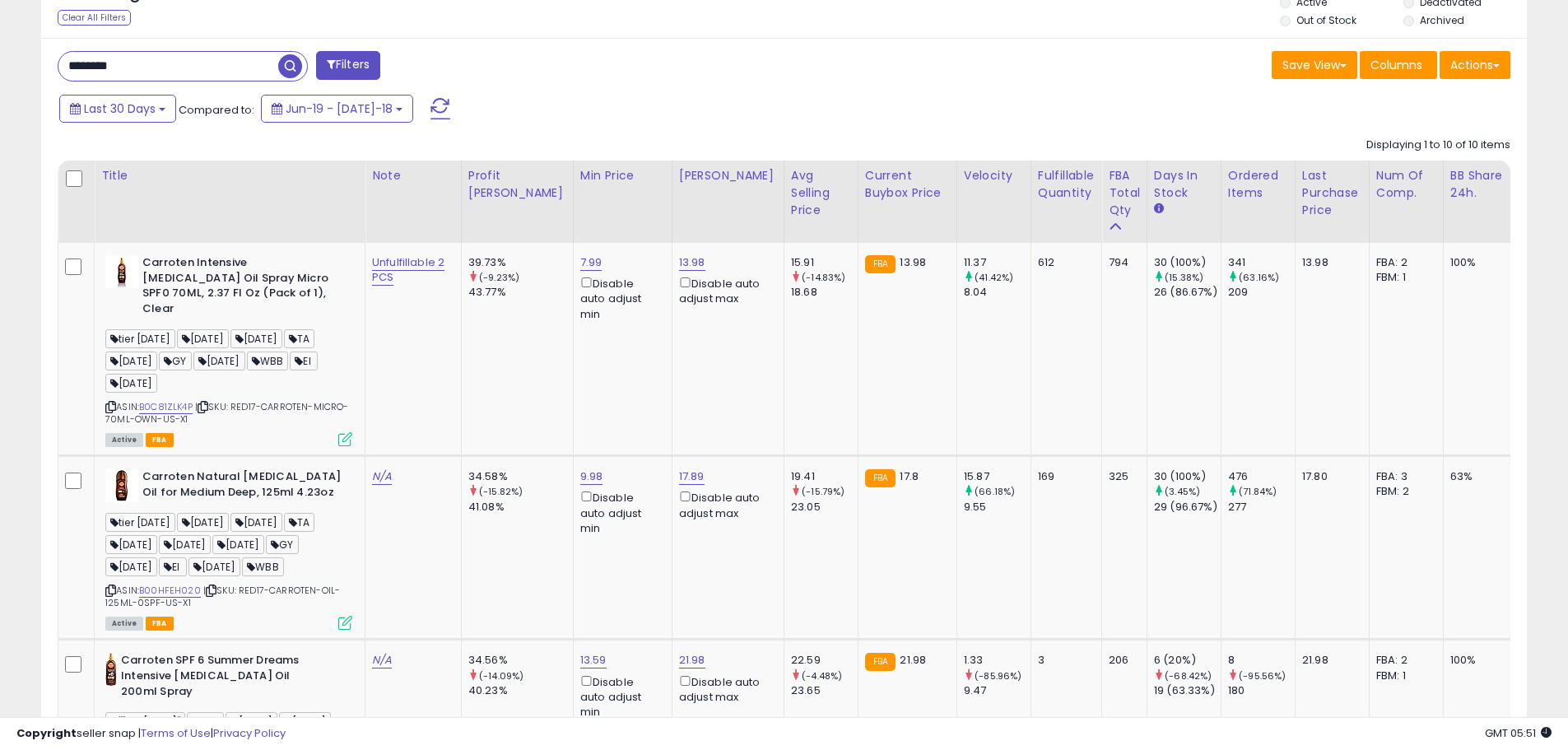
scroll to position [823, 0]
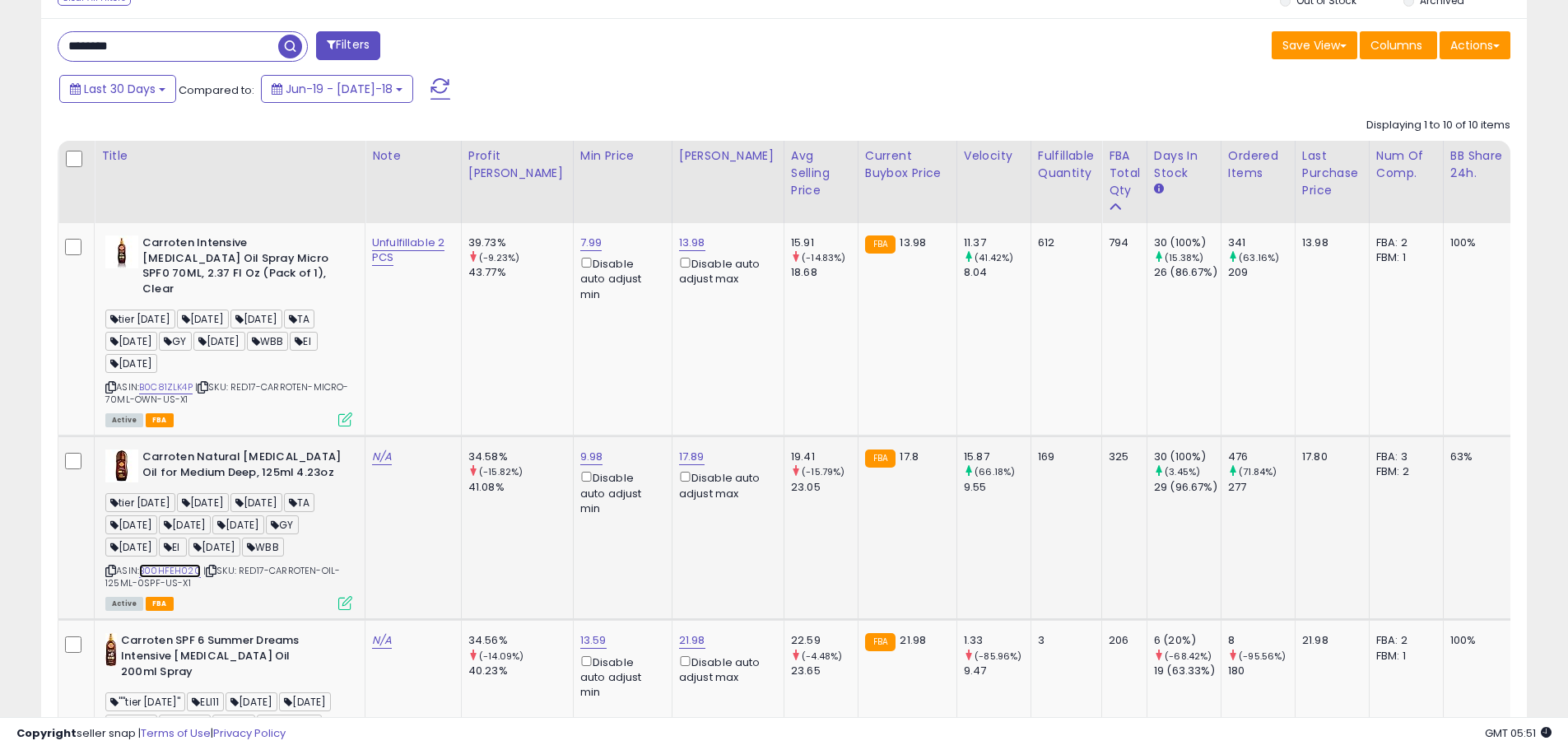
click at [199, 574] on div "ASIN: B00HFEH020 | SKU: RED17-CARROTEN-OIL-125ML-0SPF-US-X1 Active FBA" at bounding box center [229, 528] width 247 height 159
drag, startPoint x: 200, startPoint y: 574, endPoint x: 143, endPoint y: 573, distance: 57.0
click at [143, 573] on div "ASIN: B00HFEH020 | SKU: RED17-CARROTEN-OIL-125ML-0SPF-US-X1 Active FBA" at bounding box center [229, 528] width 247 height 159
copy div "B00HFEH020"
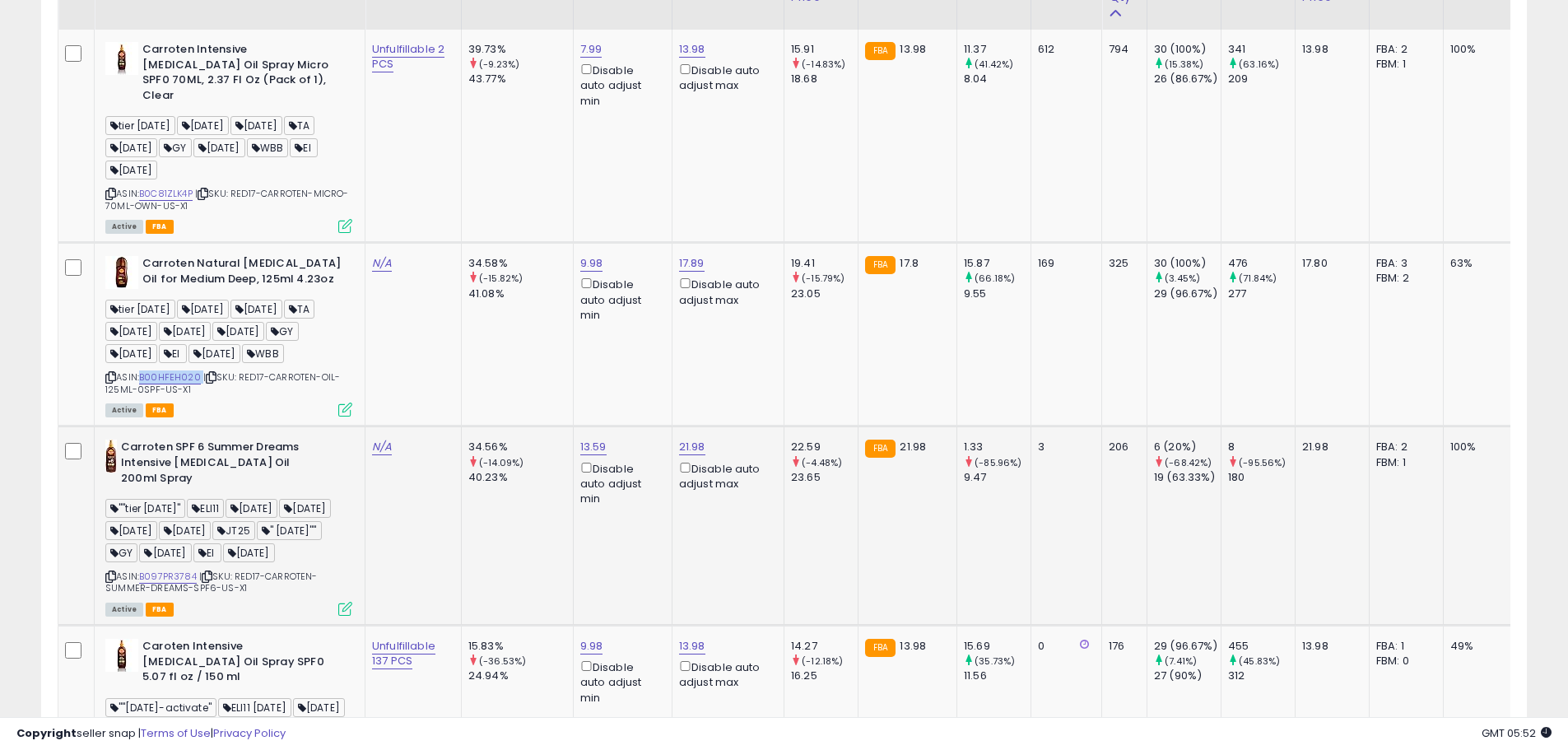
scroll to position [1070, 0]
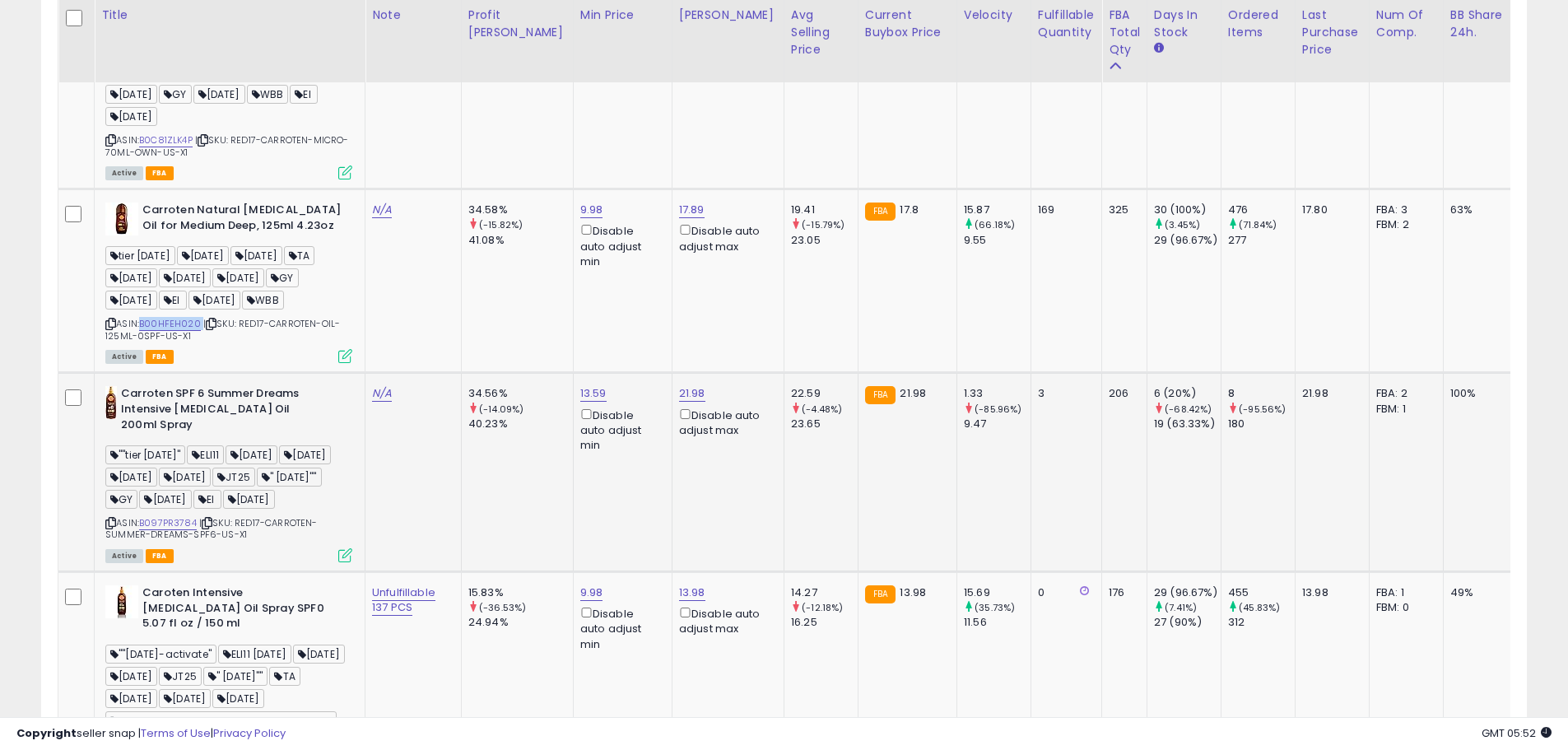
drag, startPoint x: 198, startPoint y: 535, endPoint x: 140, endPoint y: 534, distance: 58.0
click at [140, 534] on div "ASIN: B097PR3784 | SKU: RED17-CARROTEN-SUMMER-DREAMS-SPF6-US-X1 Active FBA" at bounding box center [229, 473] width 247 height 175
copy div "B097PR3784"
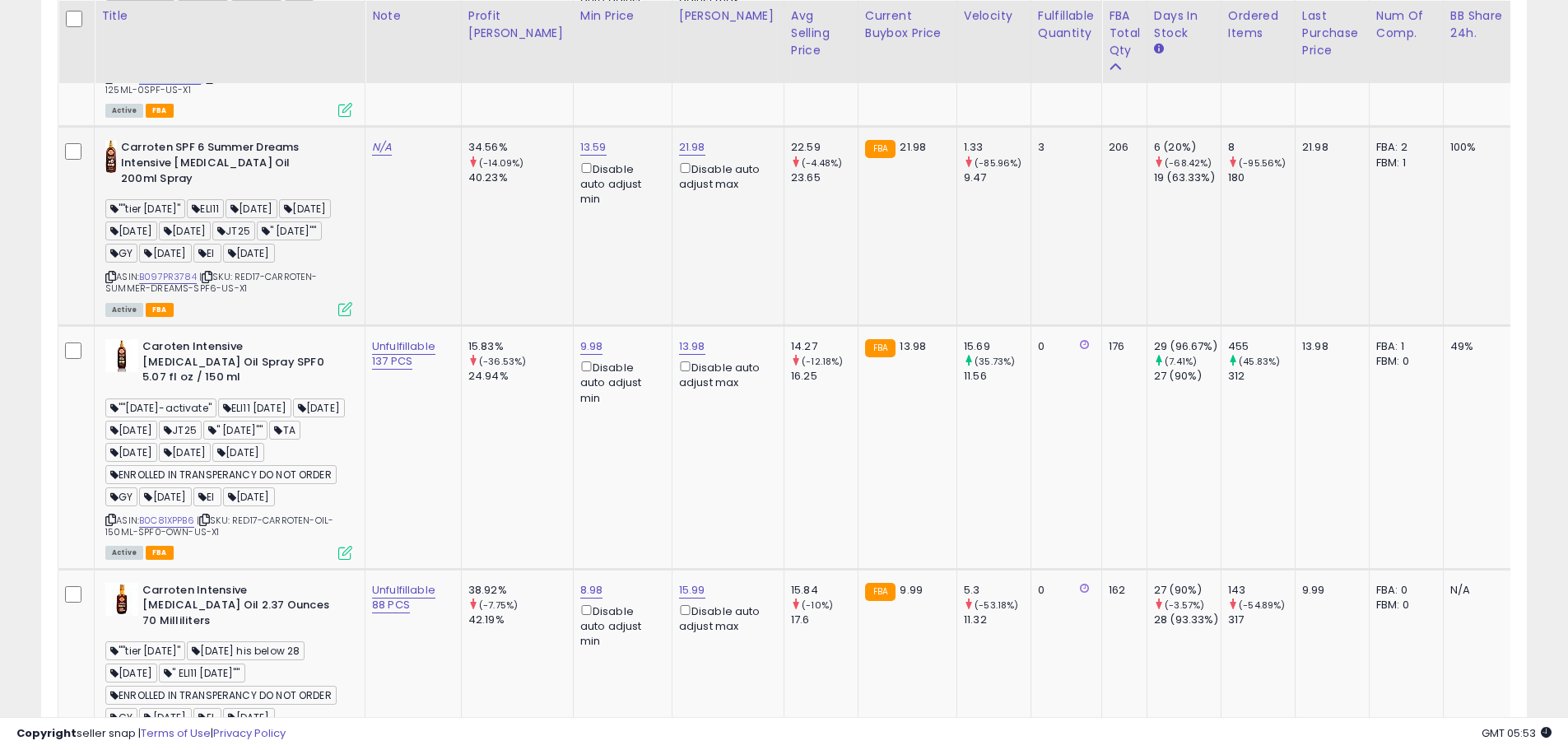
scroll to position [1317, 0]
drag, startPoint x: 198, startPoint y: 534, endPoint x: 142, endPoint y: 534, distance: 56.0
click at [142, 534] on div "ASIN: B0C81XPPB6 | SKU: RED17-CARROTEN-OIL-150ML-SPF0-OWN-US-X1 Active FBA" at bounding box center [229, 447] width 247 height 219
copy link "B0C81XPPB6"
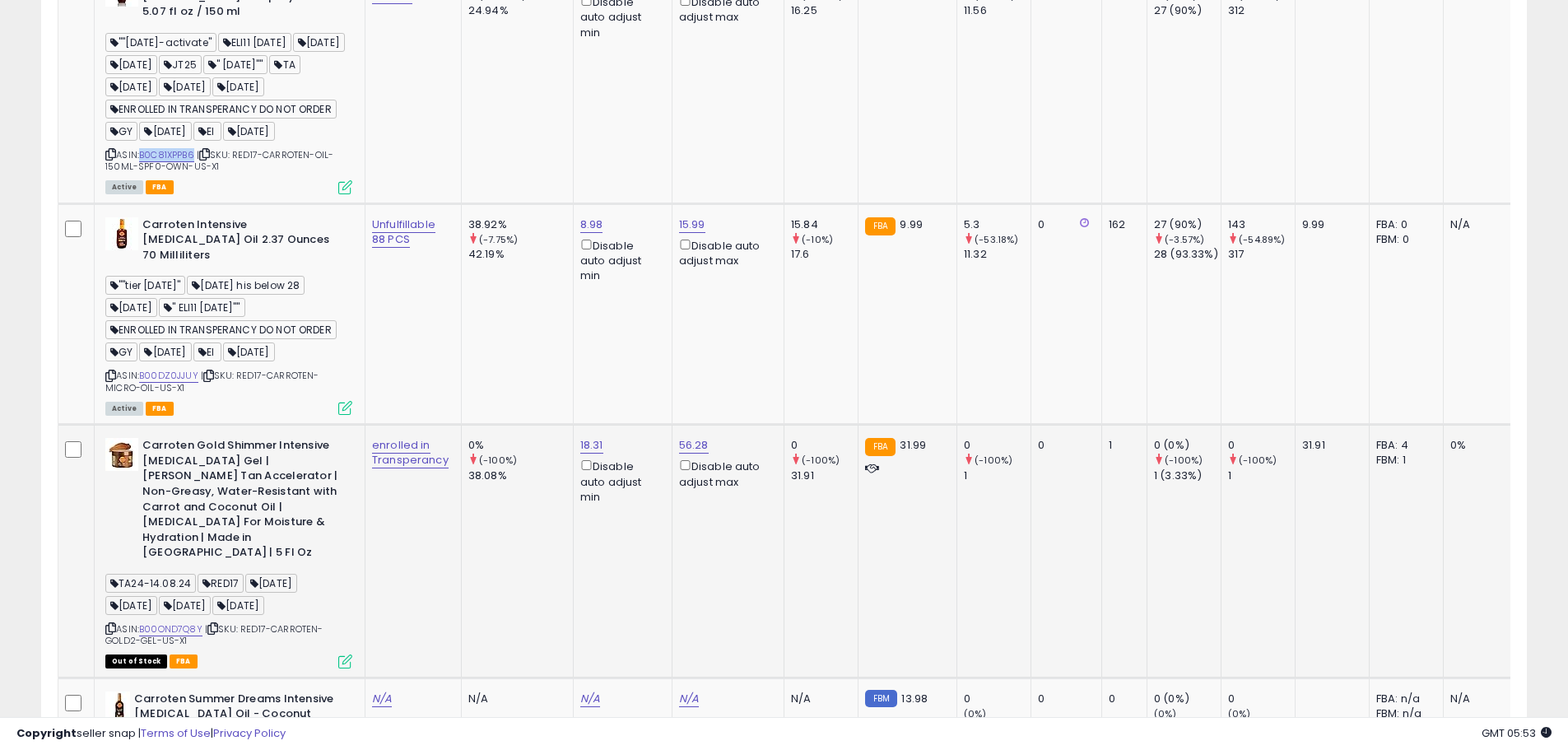
scroll to position [1728, 0]
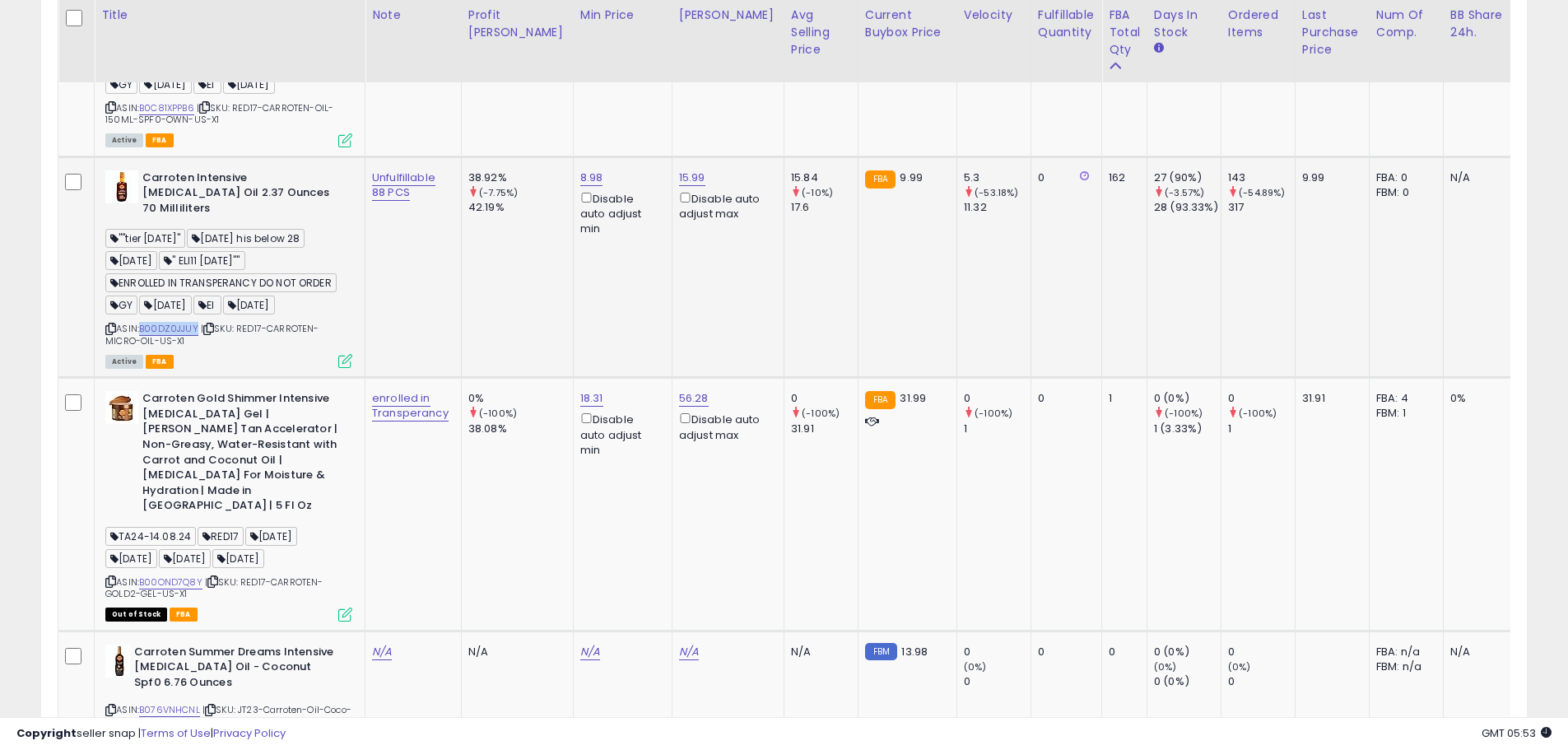
drag, startPoint x: 198, startPoint y: 330, endPoint x: 143, endPoint y: 330, distance: 55.0
click at [142, 330] on div "ASIN: B00DZ0JJUY | SKU: RED17-CARROTEN-MICRO-OIL-US-X1 Active FBA" at bounding box center [229, 268] width 247 height 197
copy link "B00DZ0JJUY"
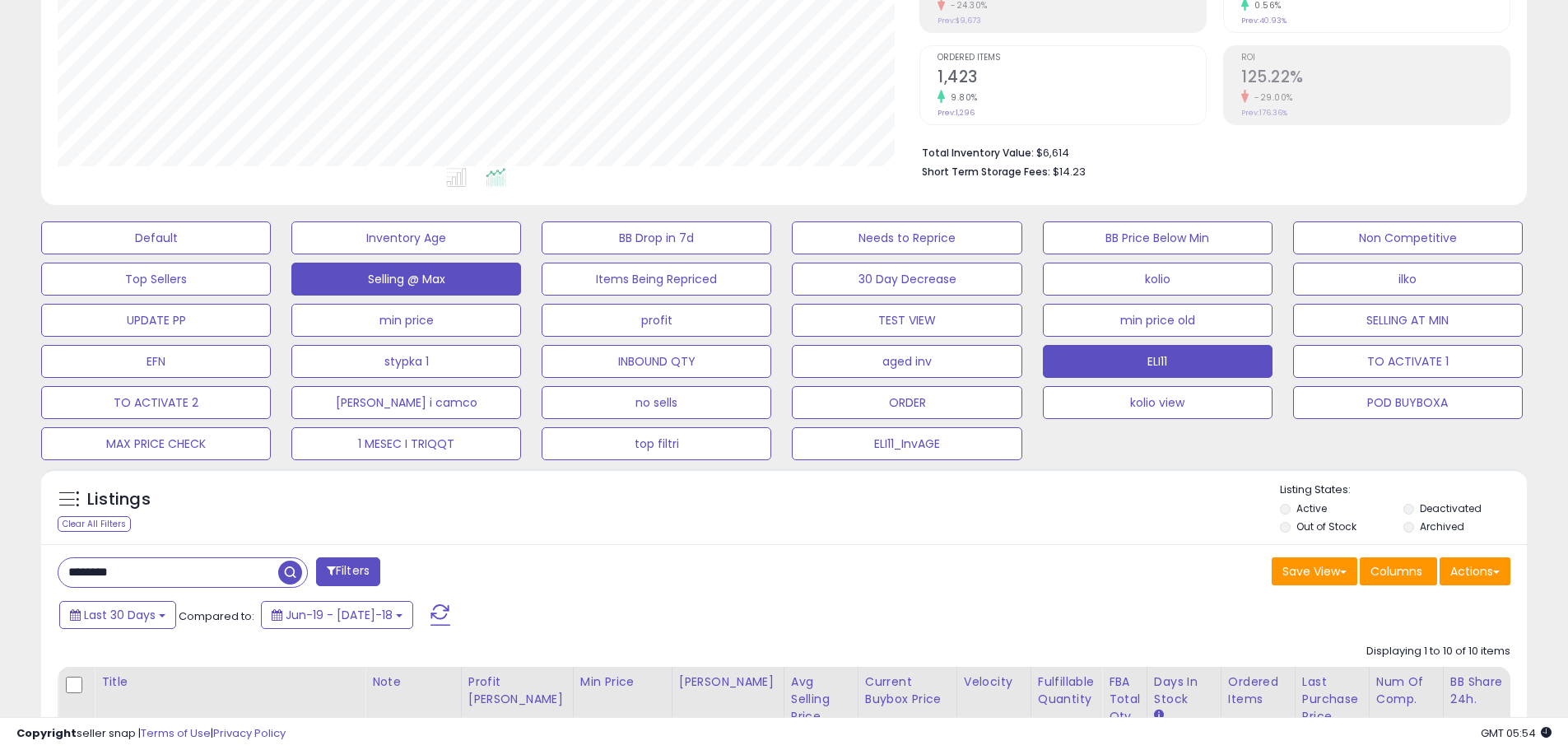
scroll to position [329, 0]
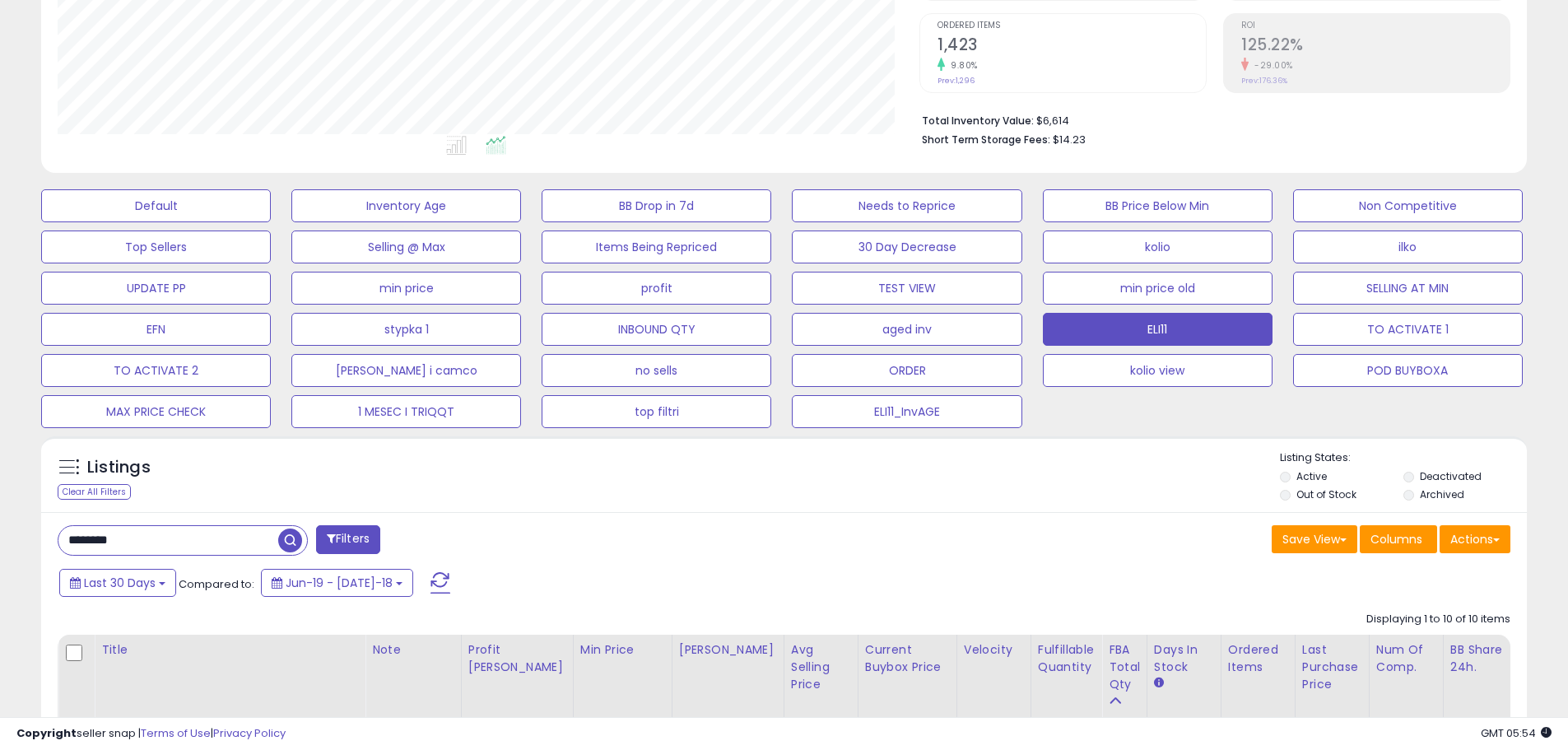
click at [151, 526] on input "********" at bounding box center [168, 540] width 219 height 28
click at [151, 526] on input "********" at bounding box center [239, 540] width 362 height 28
paste input "**"
type input "**********"
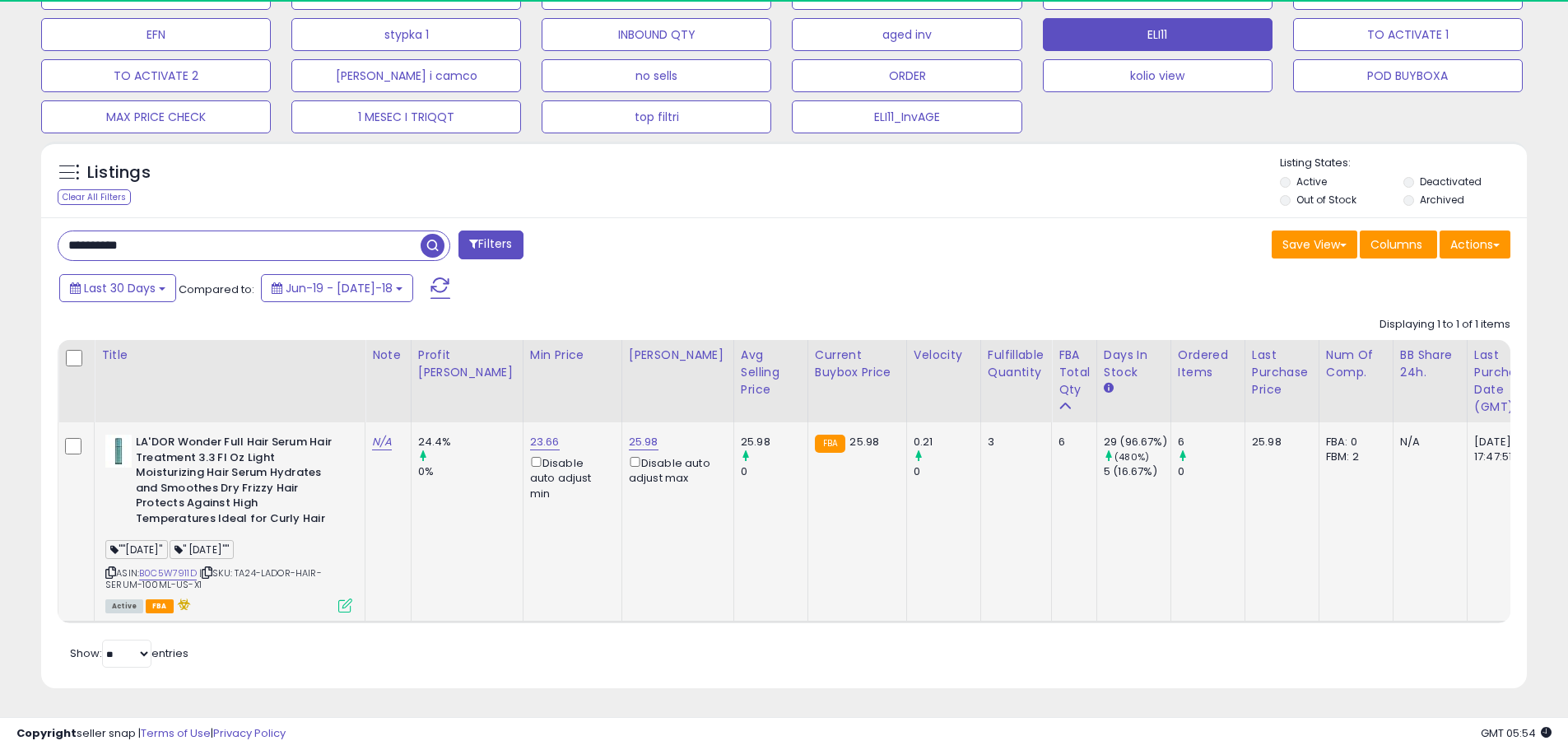
scroll to position [337, 861]
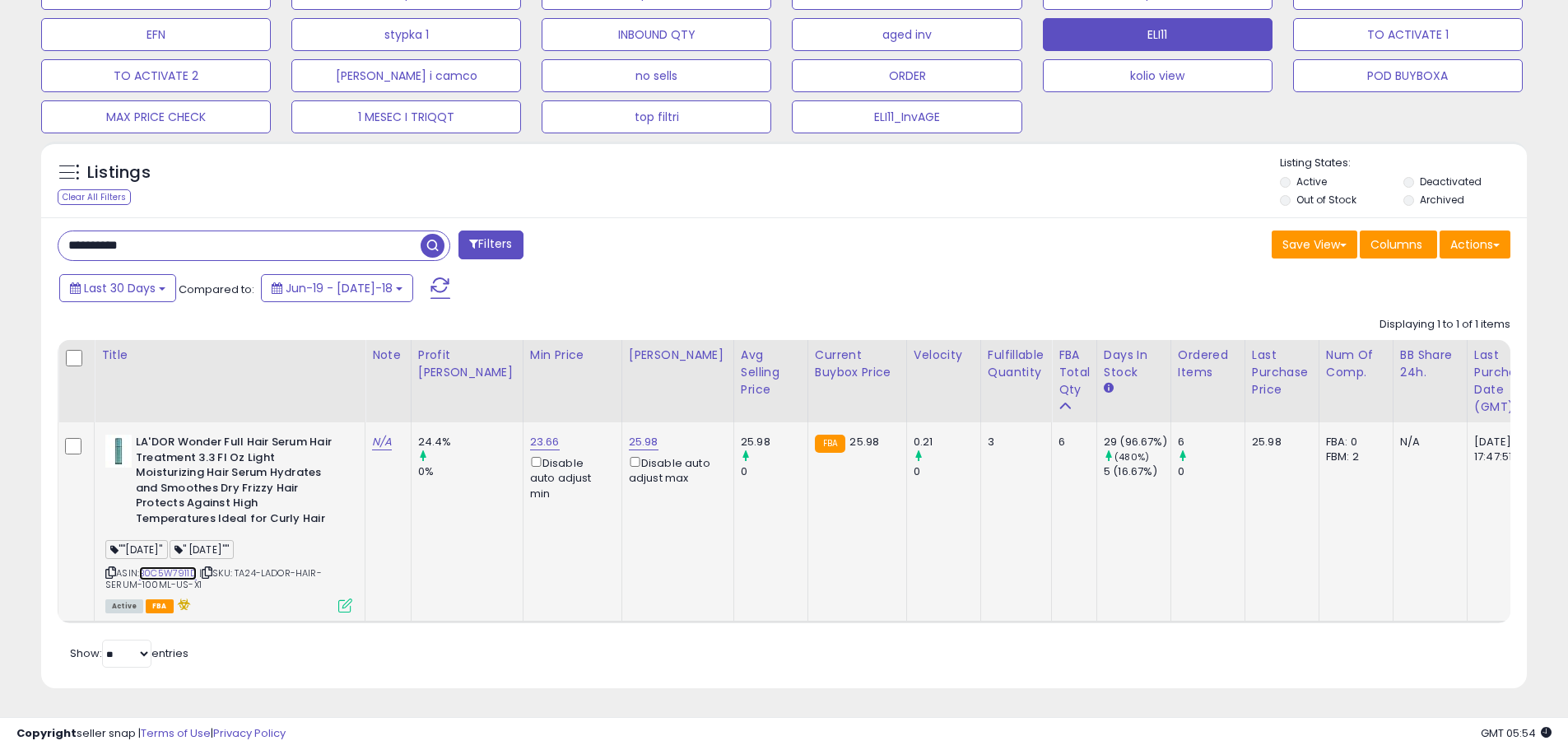
click at [176, 566] on link "B0C5W7911D" at bounding box center [167, 572] width 58 height 14
